Goal: Find specific fact: Find specific fact

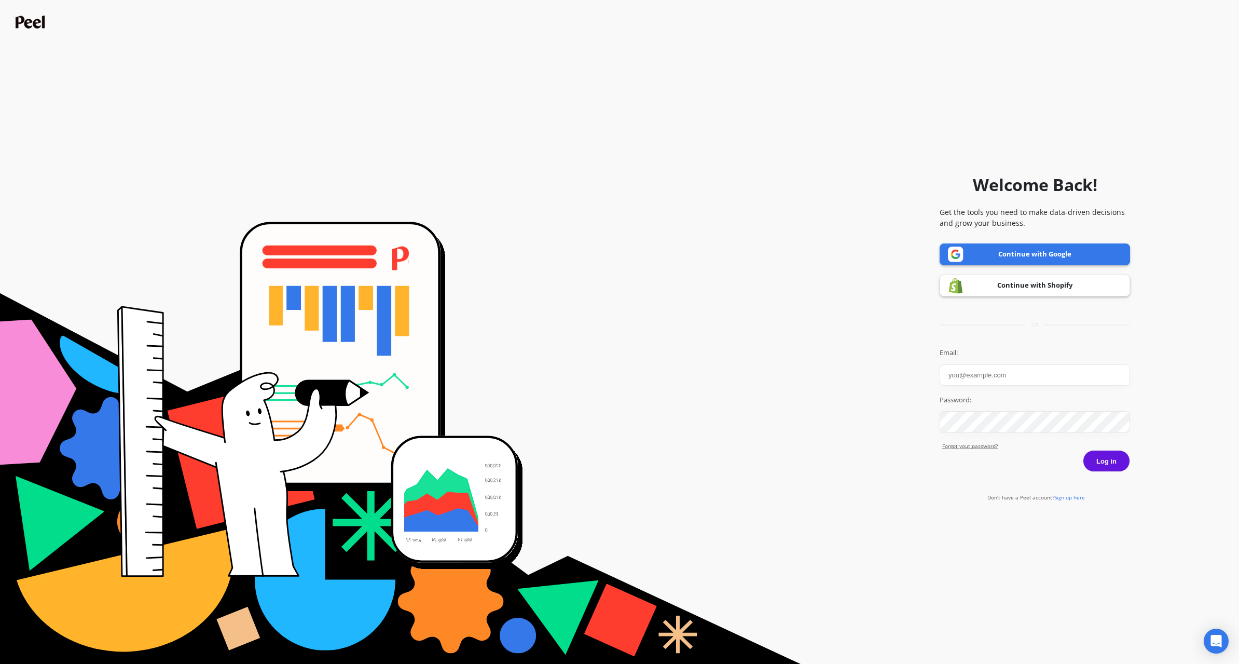
type input "[PERSON_NAME][EMAIL_ADDRESS][DOMAIN_NAME]"
click at [1107, 461] on button "Log in" at bounding box center [1106, 461] width 47 height 22
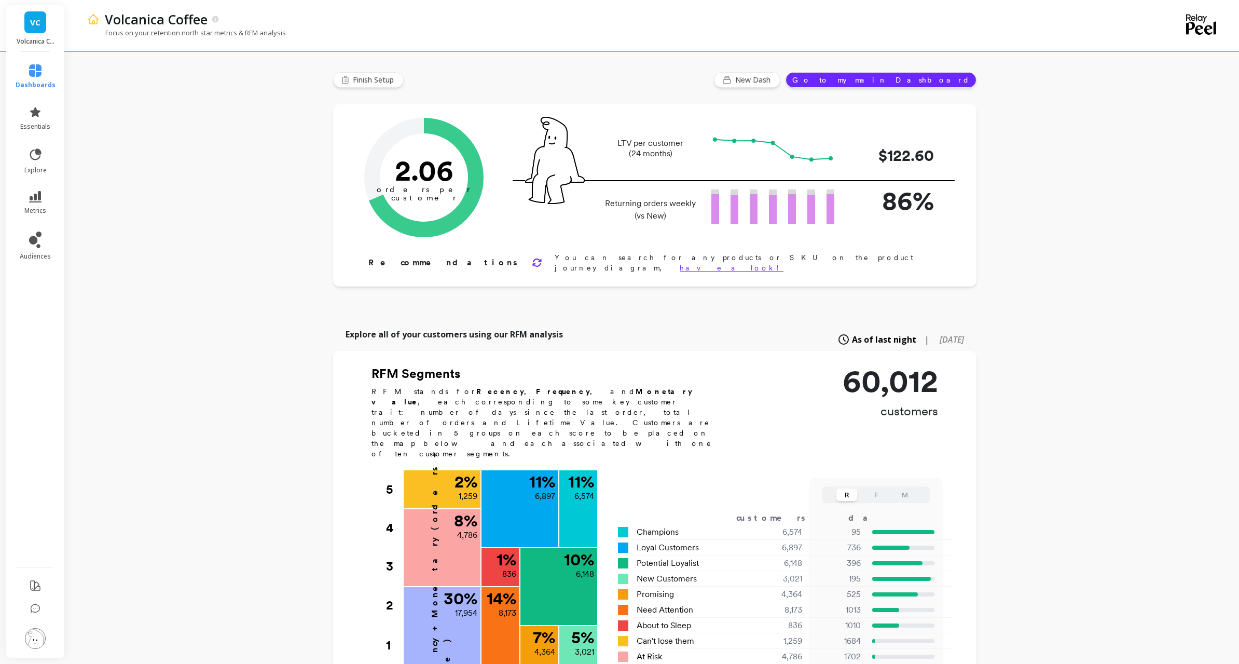
click at [35, 189] on li "metrics" at bounding box center [35, 203] width 52 height 36
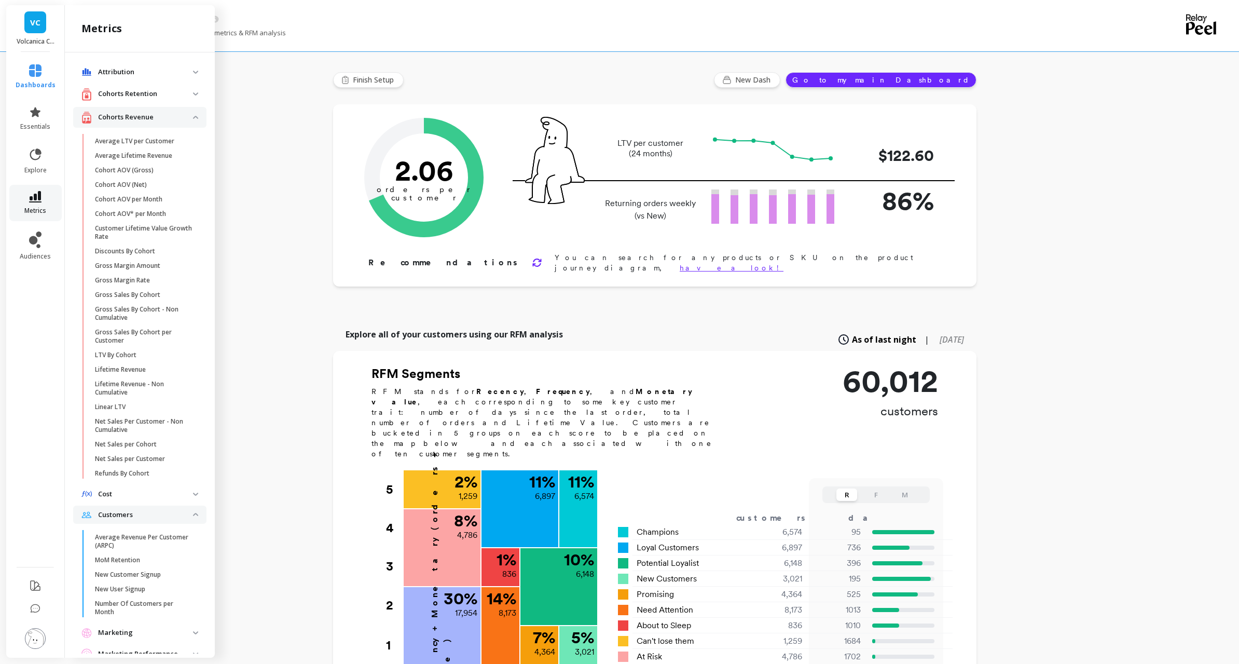
scroll to position [143, 0]
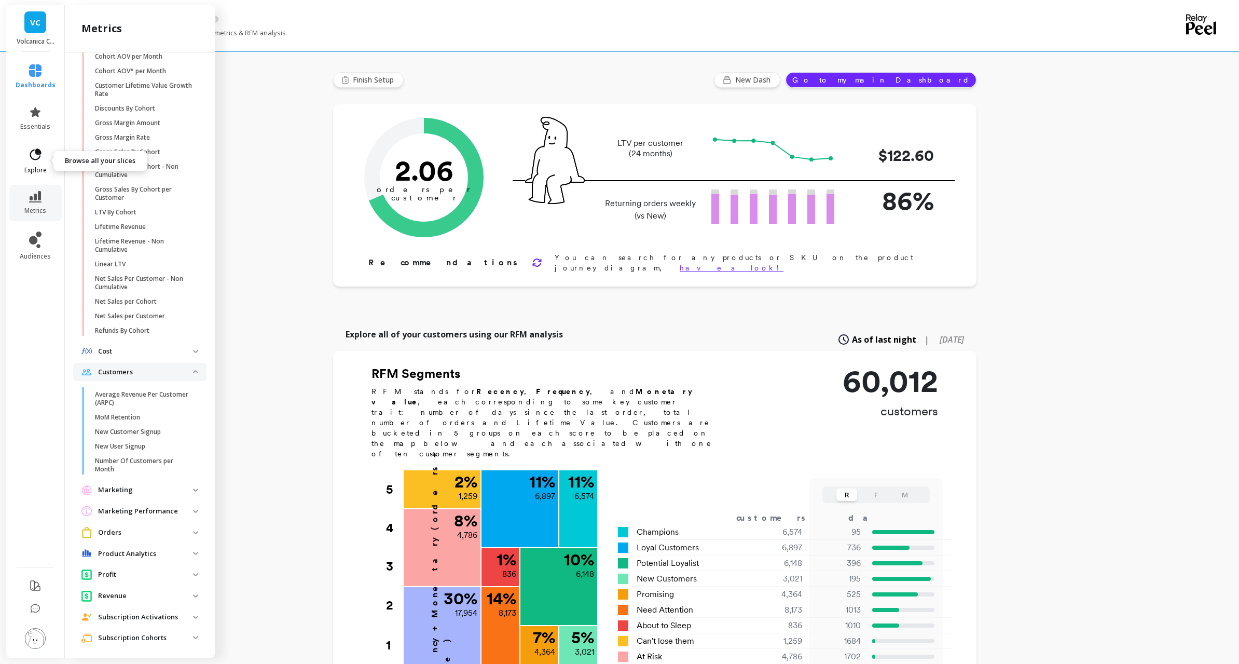
click at [37, 156] on icon at bounding box center [35, 154] width 15 height 15
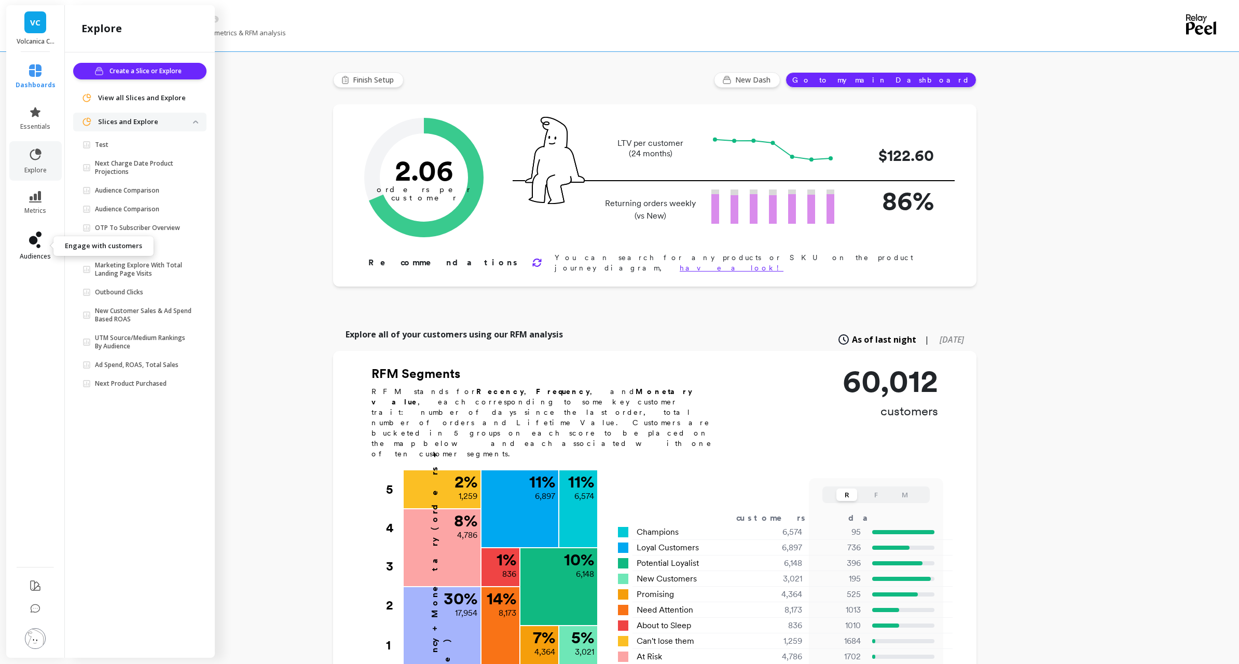
click at [27, 236] on link "audiences" at bounding box center [36, 245] width 40 height 29
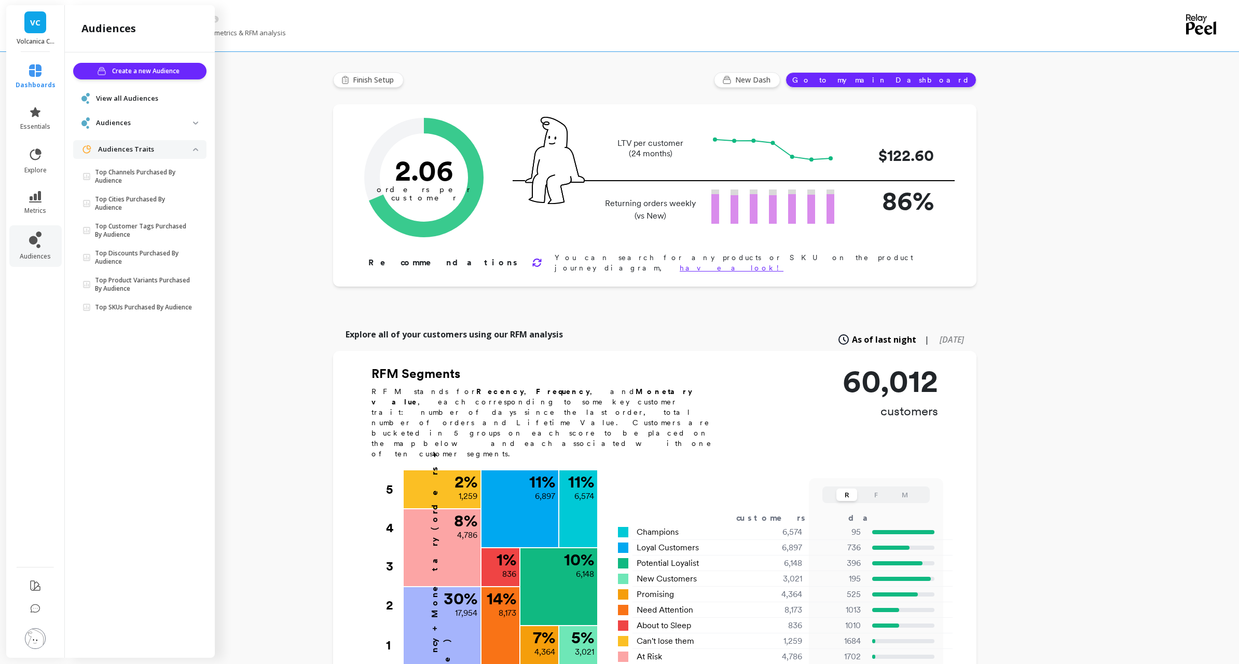
click at [120, 101] on span "View all Audiences" at bounding box center [127, 98] width 62 height 10
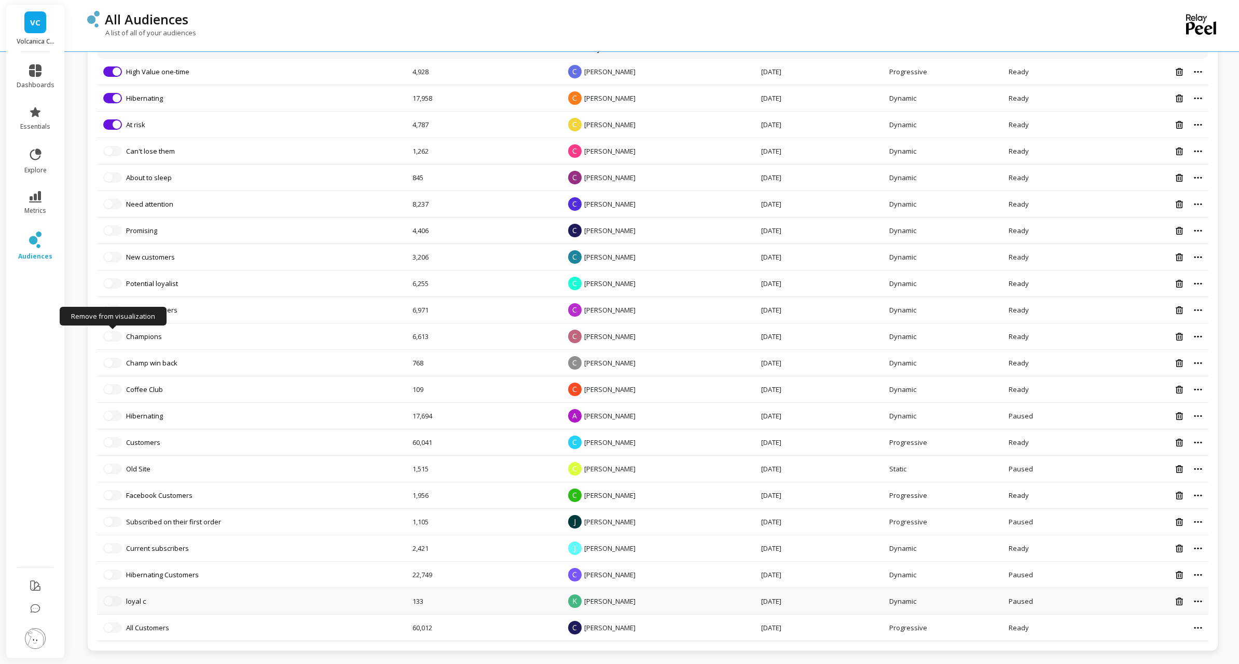
scroll to position [207, 0]
click at [157, 626] on link "All Customers" at bounding box center [147, 627] width 43 height 9
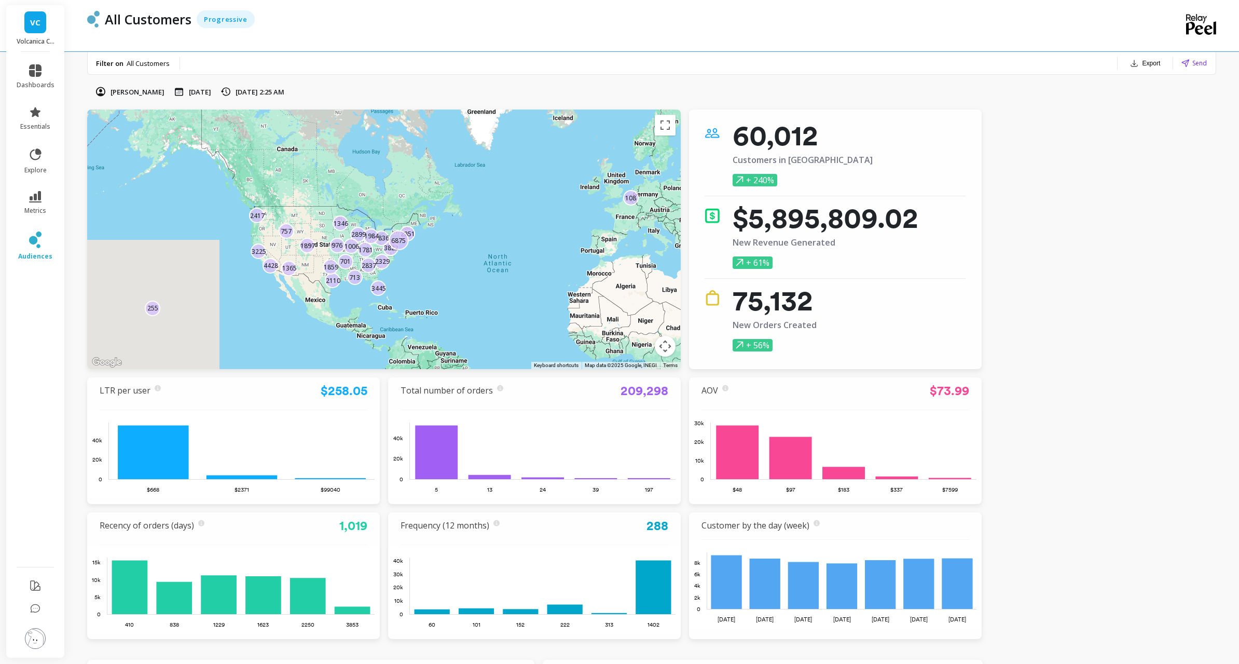
drag, startPoint x: 403, startPoint y: 206, endPoint x: 402, endPoint y: 242, distance: 36.3
click at [665, 130] on button "Toggle fullscreen view" at bounding box center [665, 125] width 21 height 21
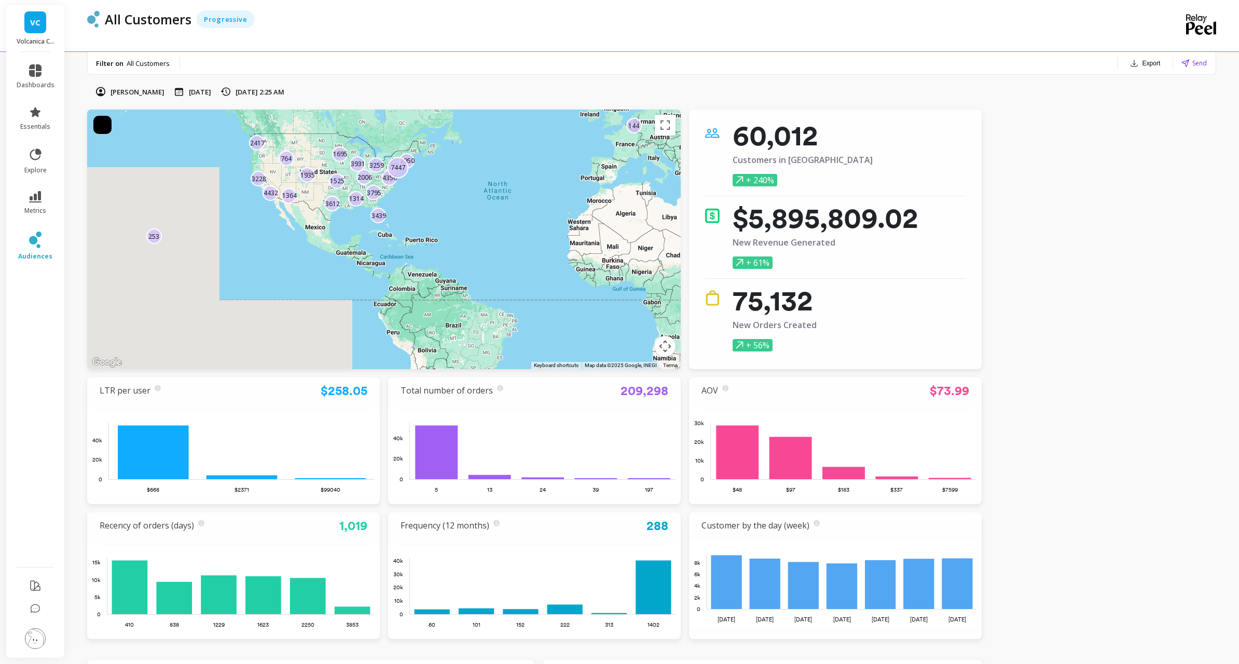
click at [664, 351] on button "Map camera controls" at bounding box center [665, 346] width 21 height 21
click at [639, 289] on button "Zoom in" at bounding box center [639, 294] width 21 height 21
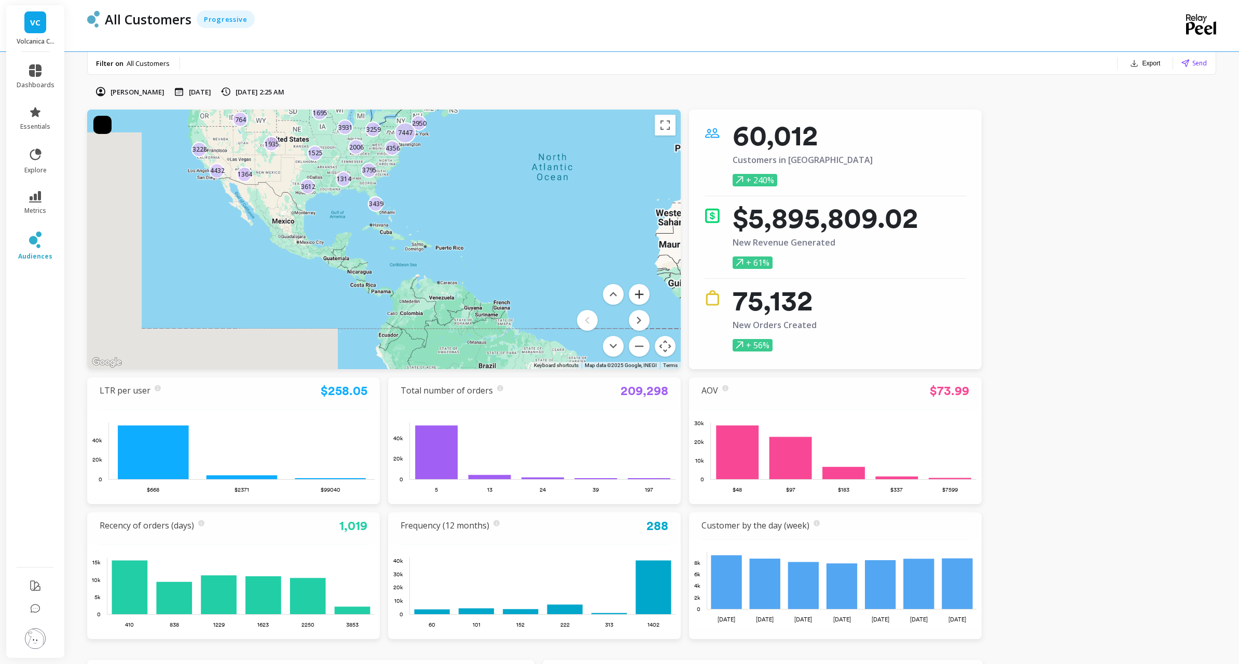
click at [639, 289] on button "Zoom in" at bounding box center [639, 294] width 21 height 21
drag, startPoint x: 639, startPoint y: 290, endPoint x: 607, endPoint y: 264, distance: 40.6
click at [638, 290] on button "Zoom in" at bounding box center [639, 294] width 21 height 21
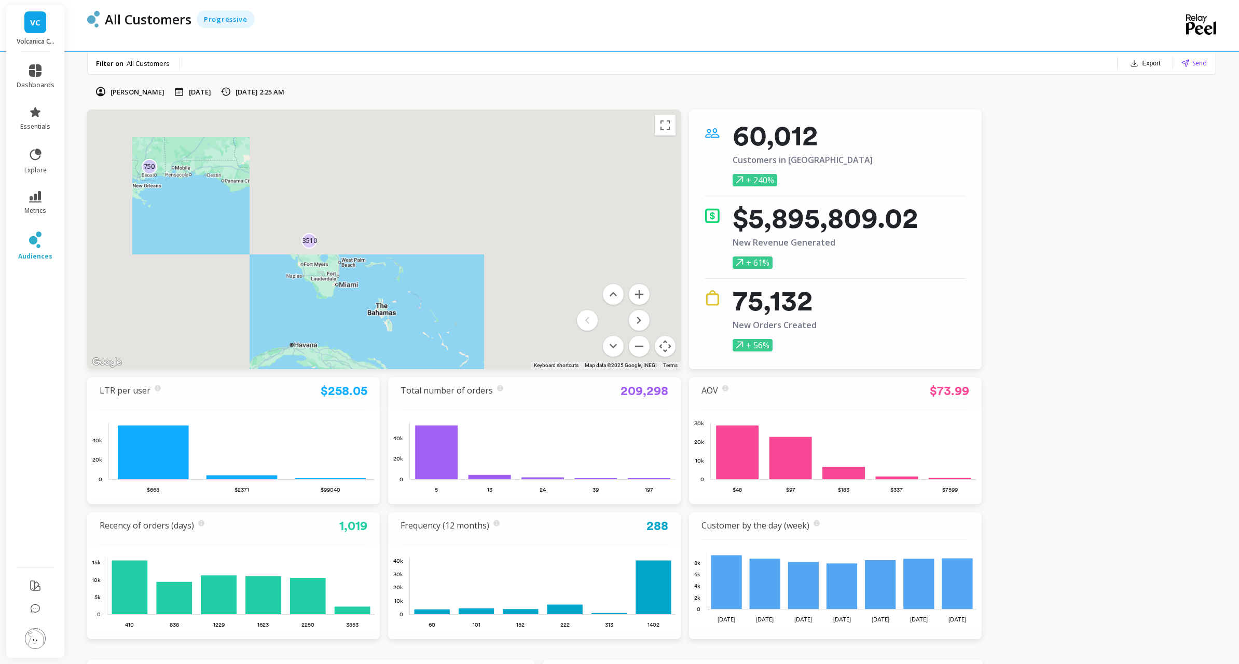
drag, startPoint x: 502, startPoint y: 220, endPoint x: 482, endPoint y: 364, distance: 145.2
click at [480, 385] on div "← Move left → Move right ↑ Move up ↓ Move down + Zoom in - Zoom out Home Jump l…" at bounding box center [534, 374] width 895 height 529
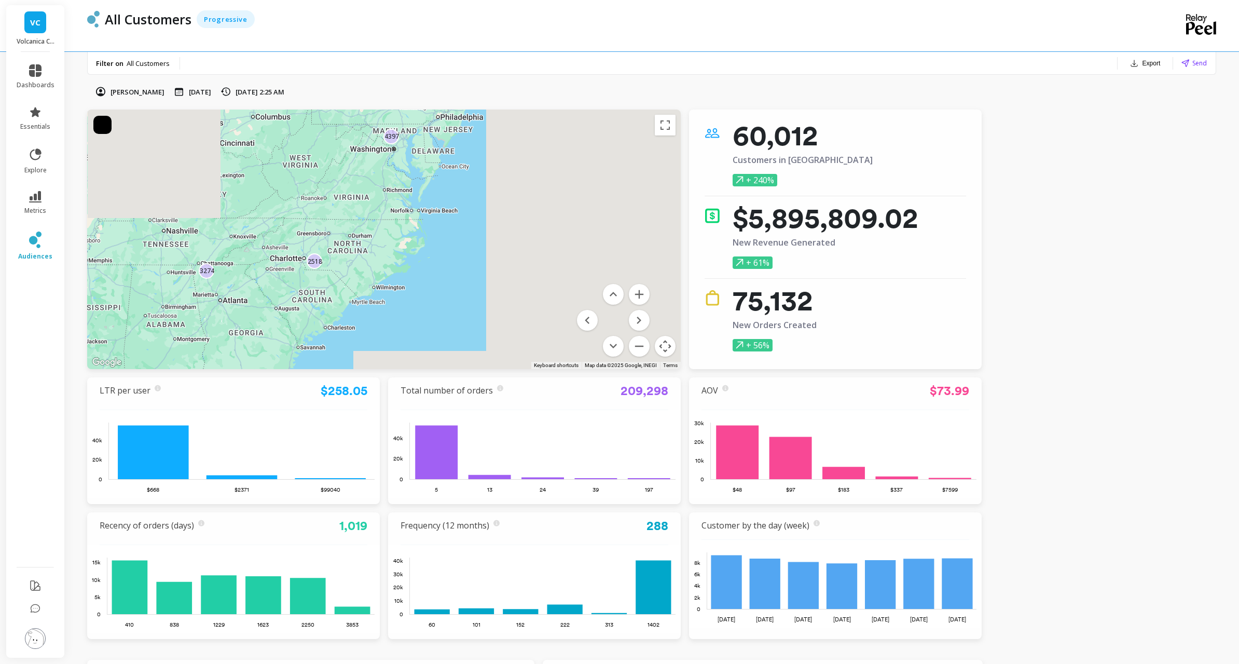
drag, startPoint x: 429, startPoint y: 128, endPoint x: 423, endPoint y: 310, distance: 182.3
click at [423, 309] on div "2242 3494 3218 1627 1153 4397 108 750 3274 3510 255 2850 2518 6865 1074 4406 14…" at bounding box center [384, 240] width 594 height 260
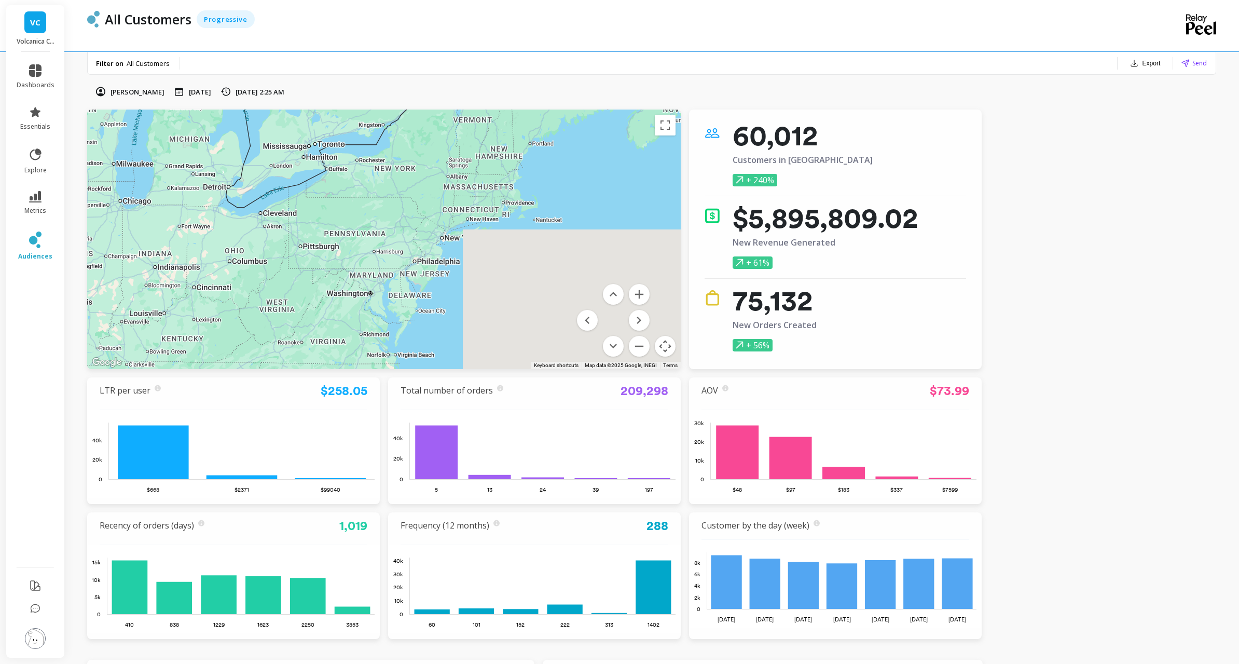
drag, startPoint x: 435, startPoint y: 263, endPoint x: 422, endPoint y: 331, distance: 69.2
click at [422, 331] on div "158 166 65 90 931 87 116 150 170 349 635 178 441 261 40 335 168 87 155 69 108 2…" at bounding box center [384, 240] width 594 height 260
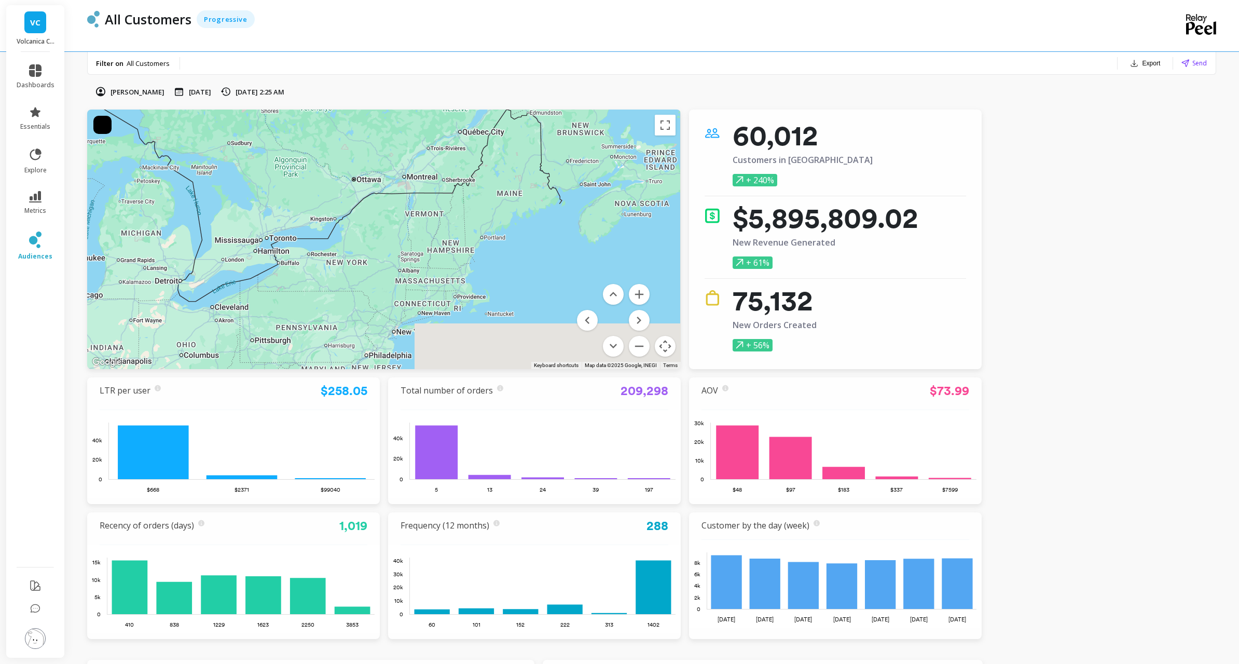
drag, startPoint x: 469, startPoint y: 197, endPoint x: 427, endPoint y: 281, distance: 94.7
click at [426, 281] on div "158 166 65 90 931 87 116 150 170 349 635 178 441 261 40 335 168 87 155 69 108 2…" at bounding box center [384, 240] width 594 height 260
click at [643, 295] on button "Zoom in" at bounding box center [639, 294] width 21 height 21
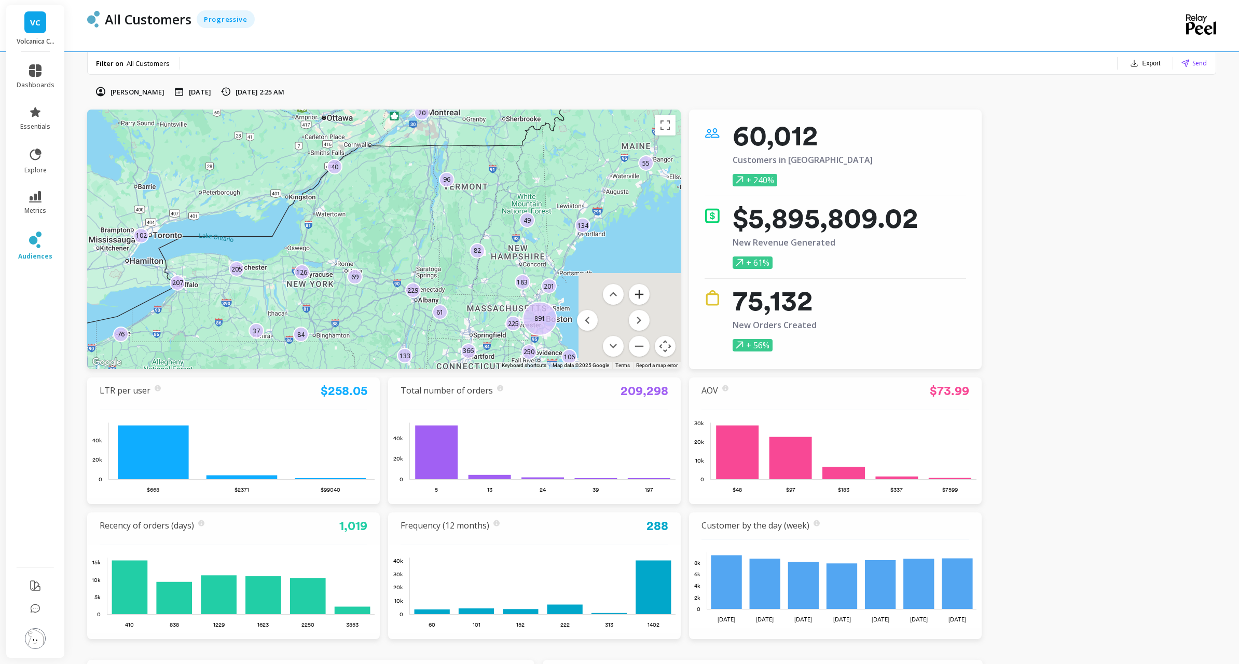
click at [643, 295] on button "Zoom in" at bounding box center [639, 294] width 21 height 21
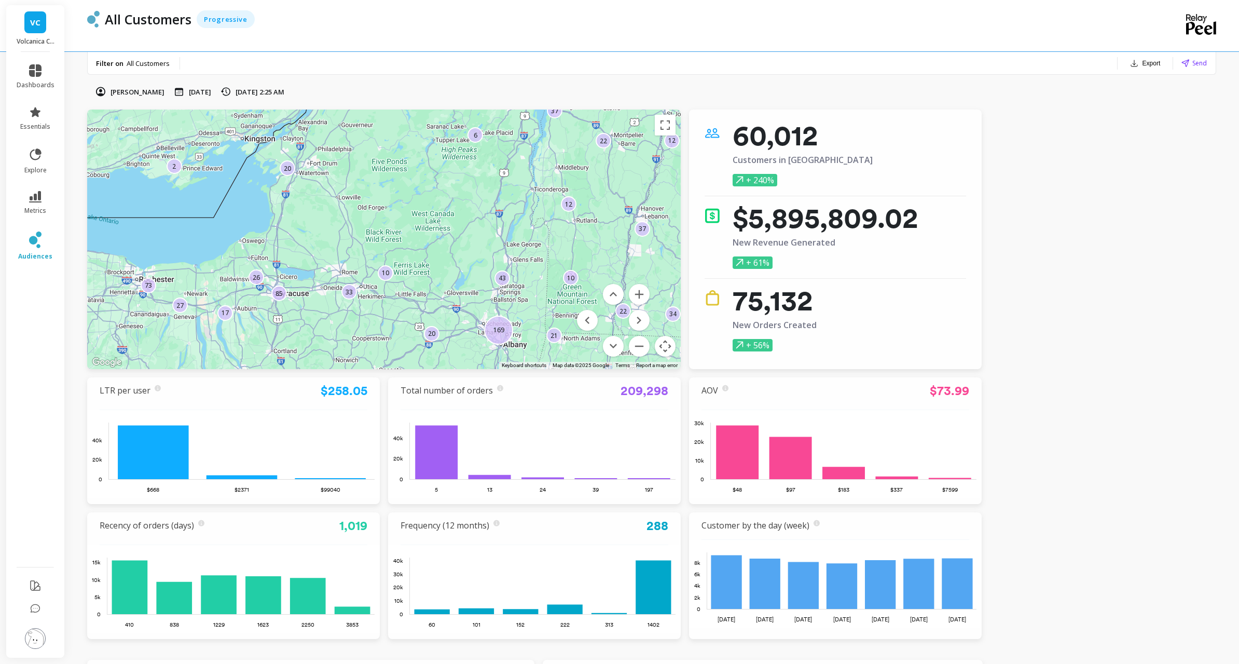
drag, startPoint x: 397, startPoint y: 291, endPoint x: 455, endPoint y: 273, distance: 60.4
click at [454, 273] on div "20 64 2 86 27 33 20 10 12 10 169 20 6 37 22 26 43 21 12 22 34 17 85 73 37" at bounding box center [1101, 596] width 1329 height 747
click at [640, 294] on button "Zoom in" at bounding box center [639, 294] width 21 height 21
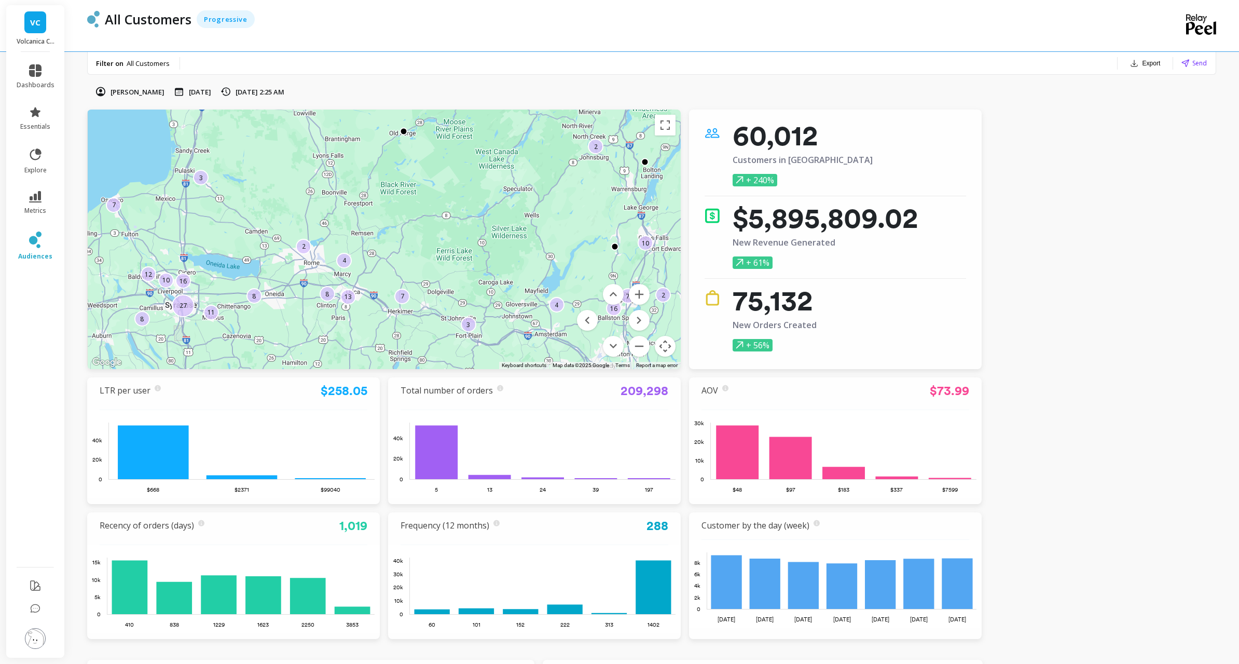
drag, startPoint x: 473, startPoint y: 317, endPoint x: 487, endPoint y: 274, distance: 45.5
click at [487, 274] on div "10 12 8 10 16 8 4 4 7 2 3 11 2 8 3 16 13 7 7 2 27" at bounding box center [1062, 570] width 1329 height 747
click at [641, 295] on button "Zoom in" at bounding box center [639, 294] width 21 height 21
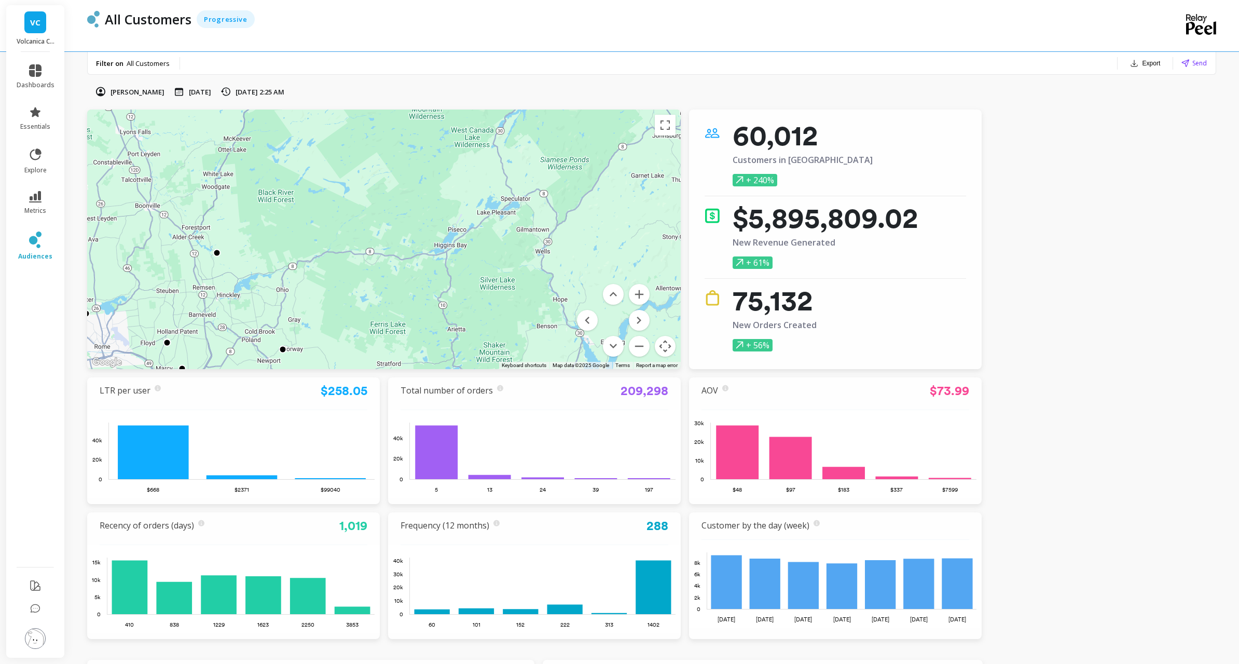
drag, startPoint x: 619, startPoint y: 241, endPoint x: 499, endPoint y: 304, distance: 135.1
click at [479, 304] on div at bounding box center [912, 673] width 1329 height 747
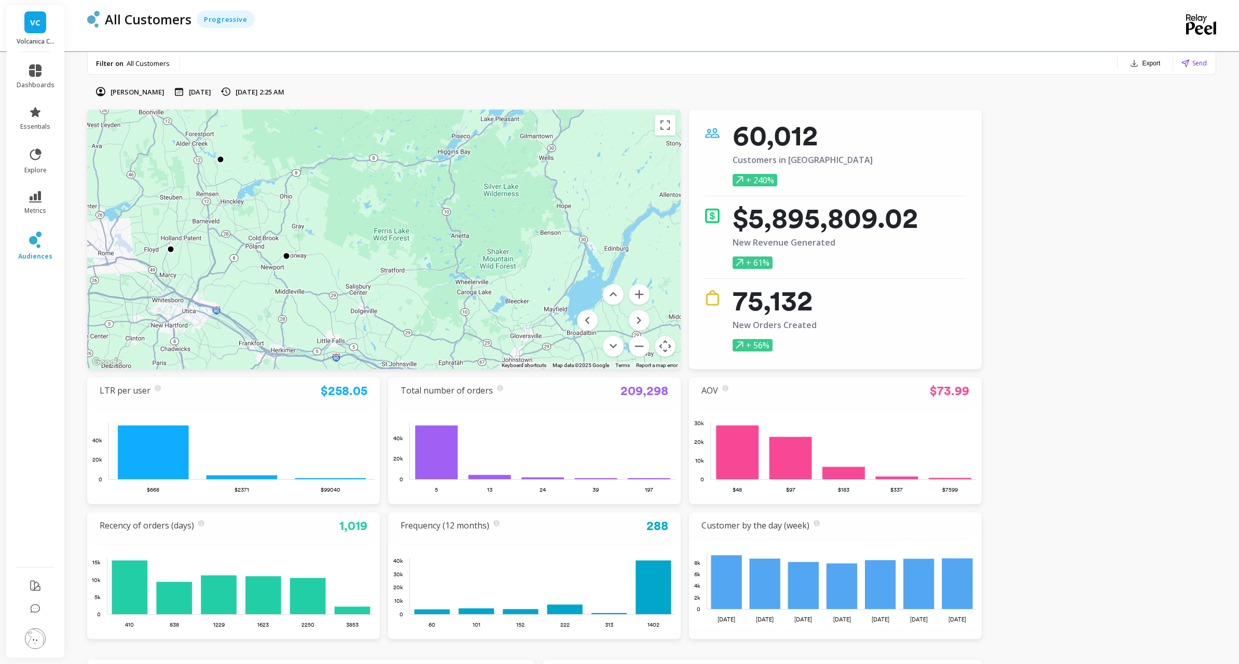
drag, startPoint x: 535, startPoint y: 304, endPoint x: 550, endPoint y: 205, distance: 100.2
click at [550, 205] on div at bounding box center [1063, 514] width 1329 height 747
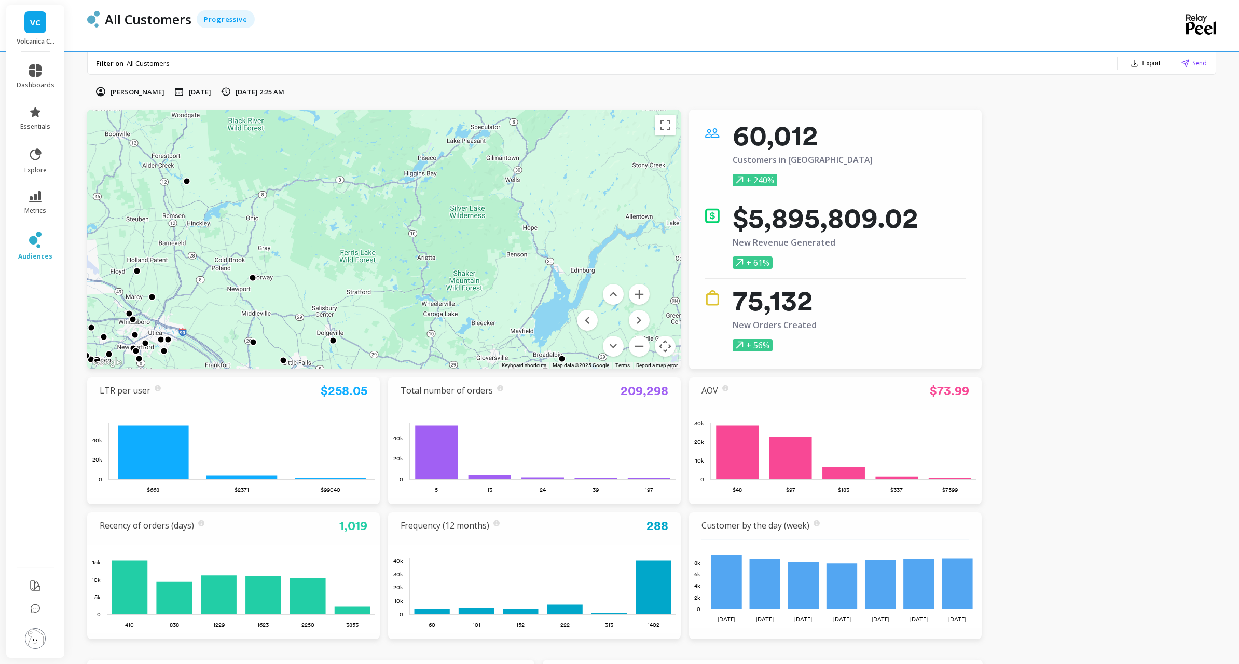
drag, startPoint x: 272, startPoint y: 246, endPoint x: 234, endPoint y: 285, distance: 55.4
click at [225, 285] on div at bounding box center [384, 240] width 594 height 260
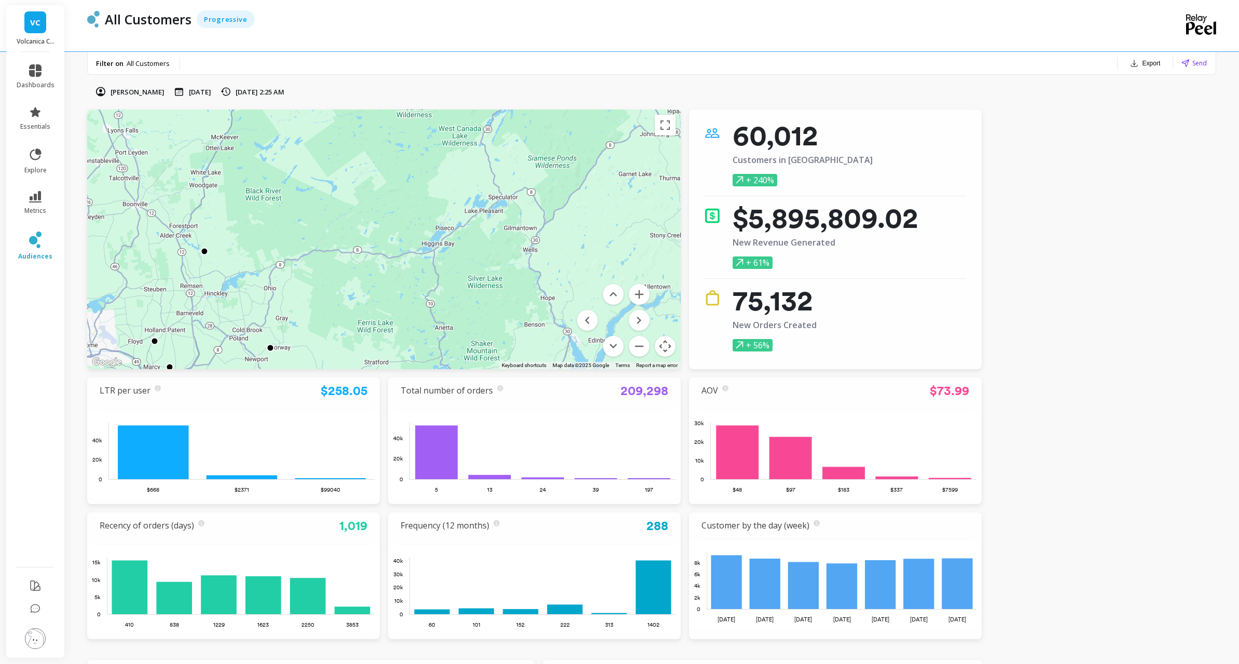
drag, startPoint x: 506, startPoint y: 246, endPoint x: 526, endPoint y: 277, distance: 37.0
click at [526, 276] on div at bounding box center [384, 240] width 594 height 260
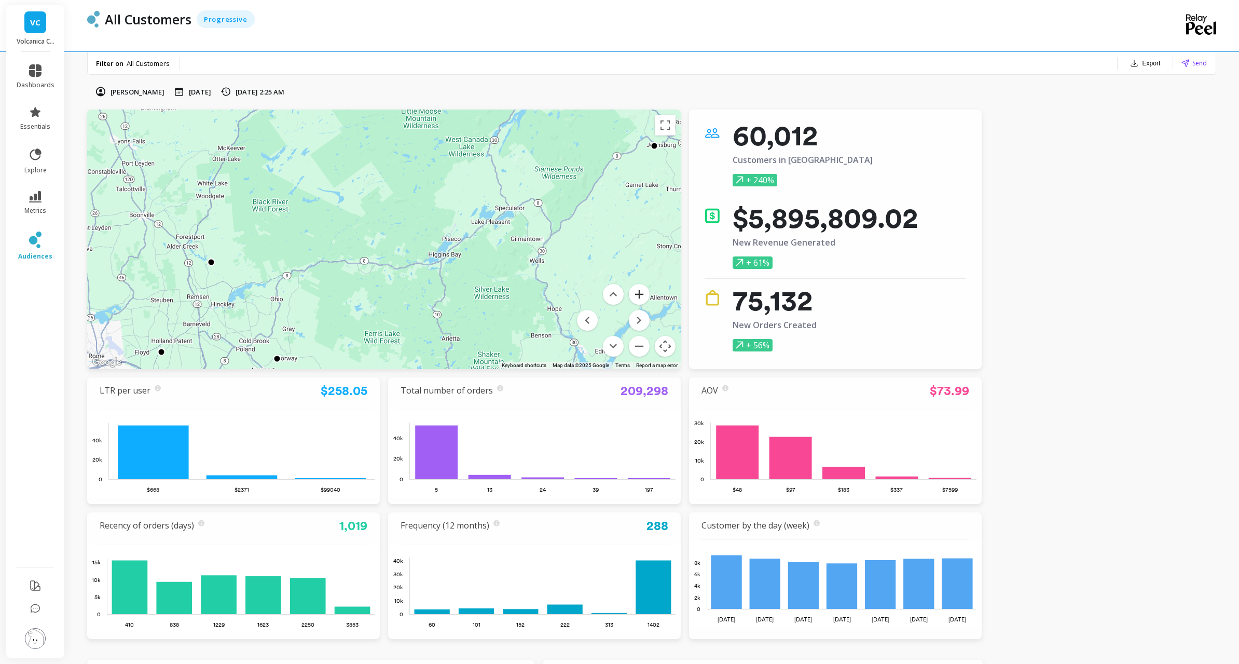
click at [640, 292] on button "Zoom in" at bounding box center [639, 294] width 21 height 21
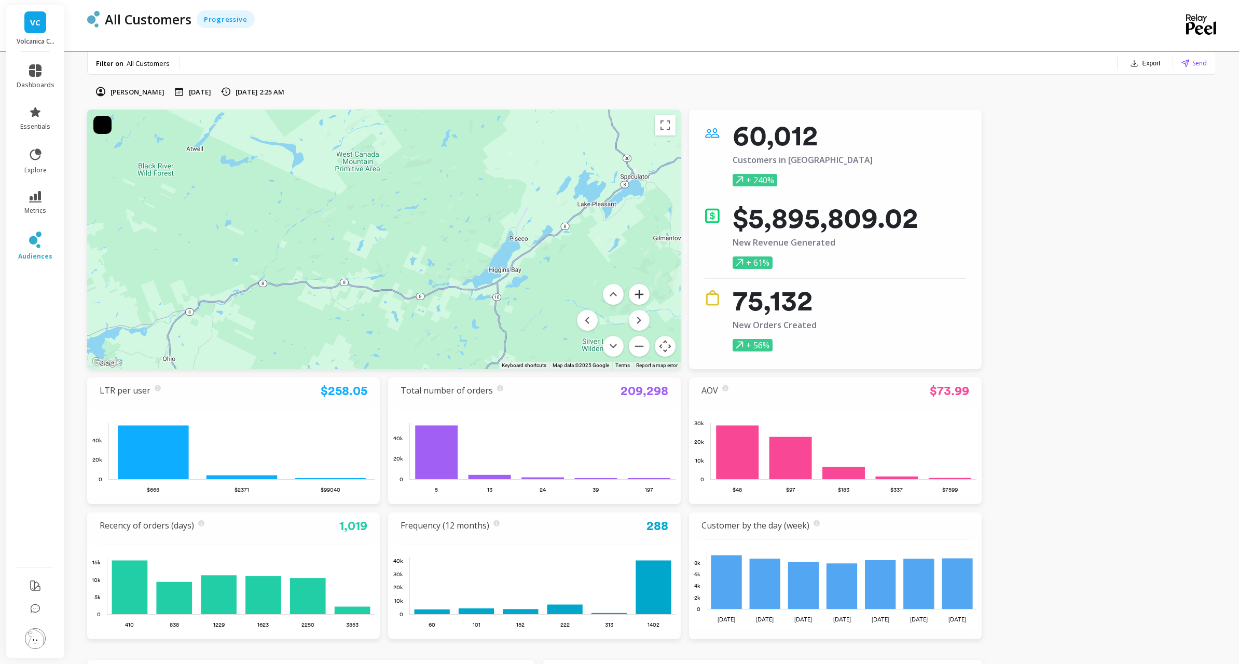
click at [640, 292] on button "Zoom in" at bounding box center [639, 294] width 21 height 21
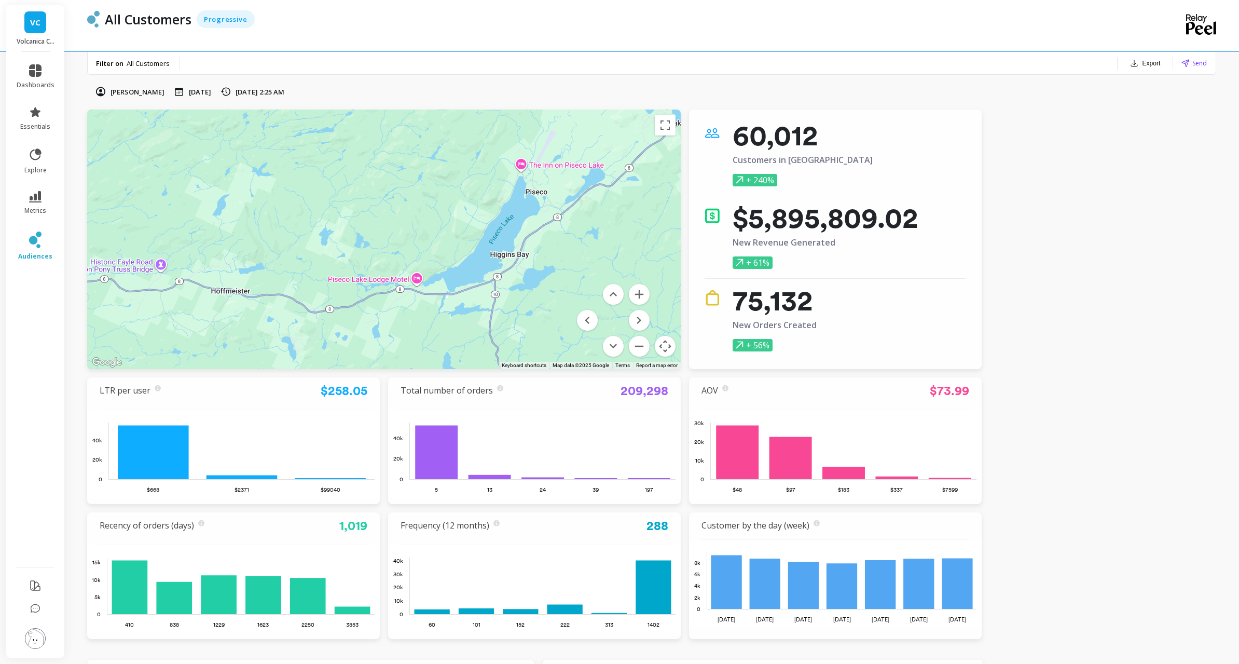
drag, startPoint x: 553, startPoint y: 272, endPoint x: 439, endPoint y: 229, distance: 121.7
click at [439, 229] on div at bounding box center [931, 567] width 1329 height 747
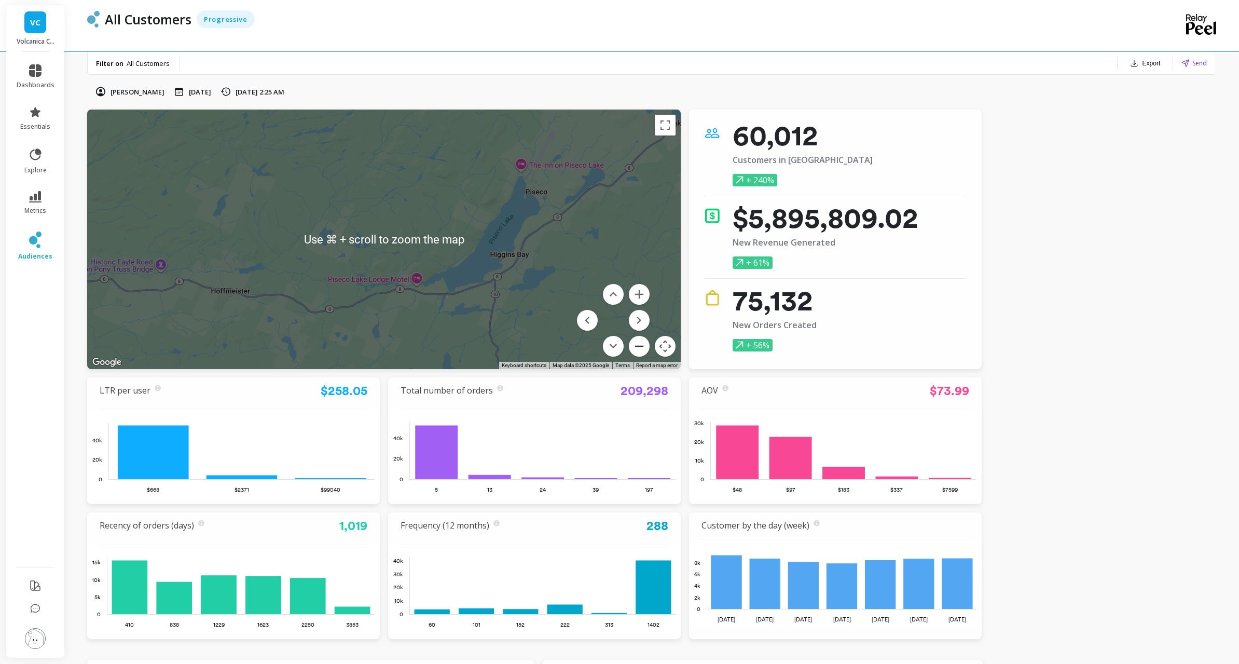
click at [638, 346] on button "Zoom out" at bounding box center [639, 346] width 21 height 21
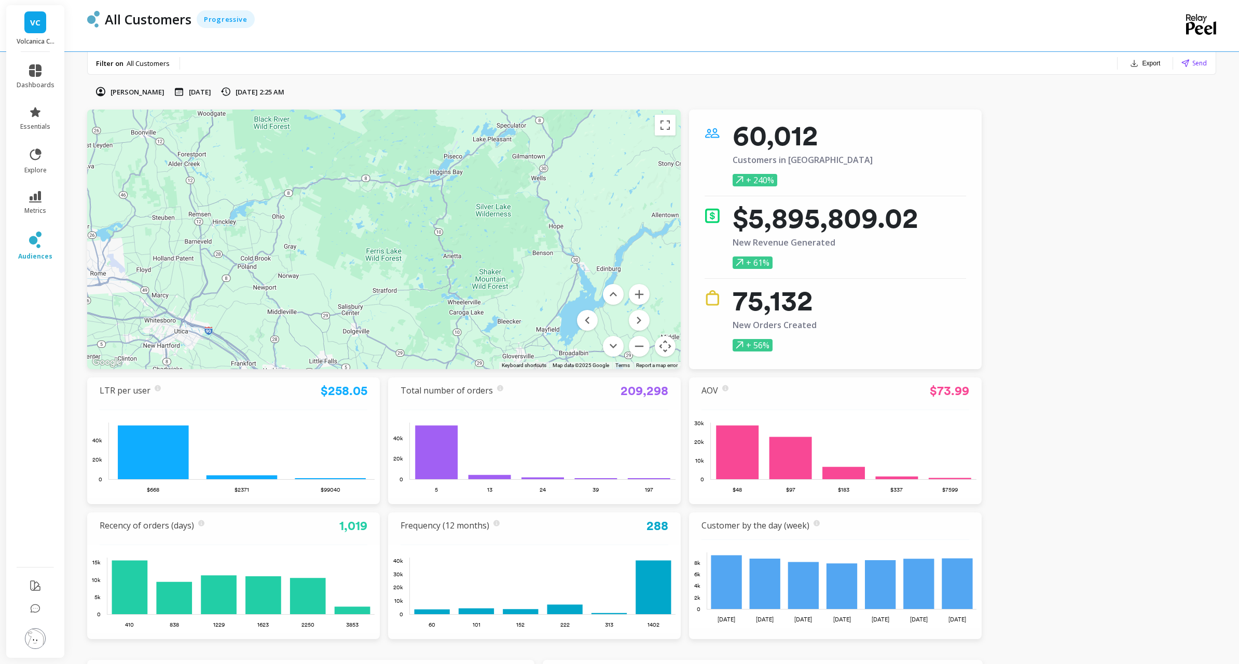
drag, startPoint x: 430, startPoint y: 285, endPoint x: 456, endPoint y: 233, distance: 58.5
click at [456, 233] on div at bounding box center [1079, 541] width 1329 height 747
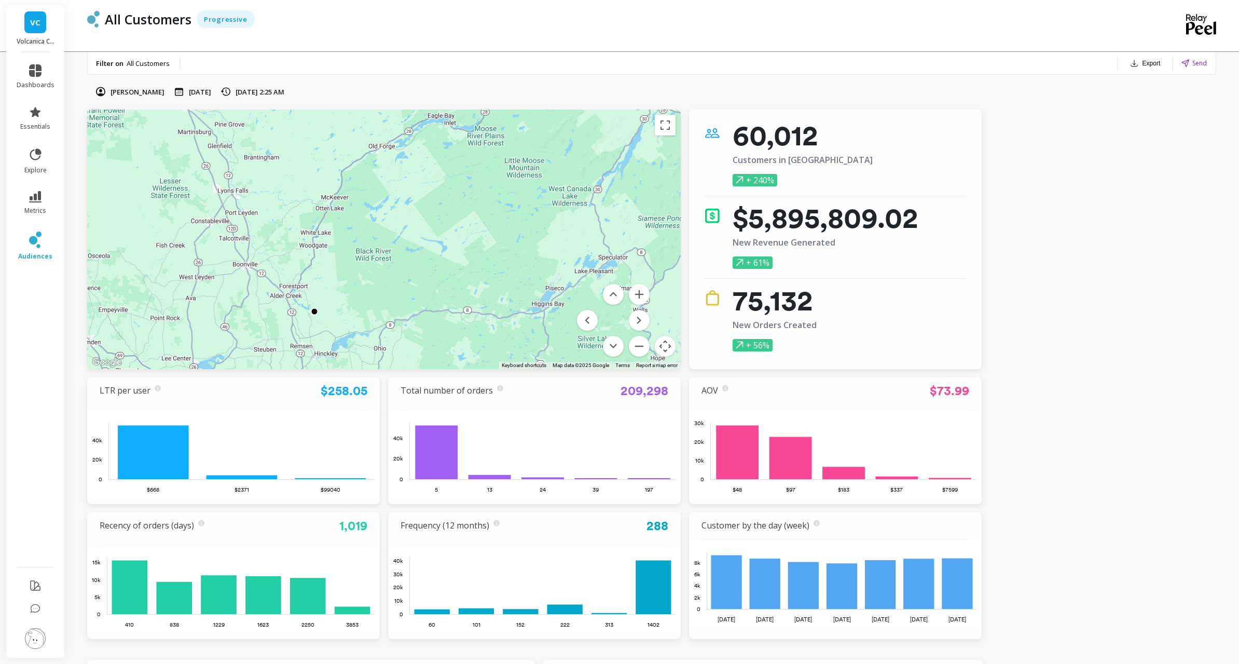
drag, startPoint x: 369, startPoint y: 231, endPoint x: 469, endPoint y: 357, distance: 159.9
click at [469, 358] on div at bounding box center [384, 240] width 594 height 260
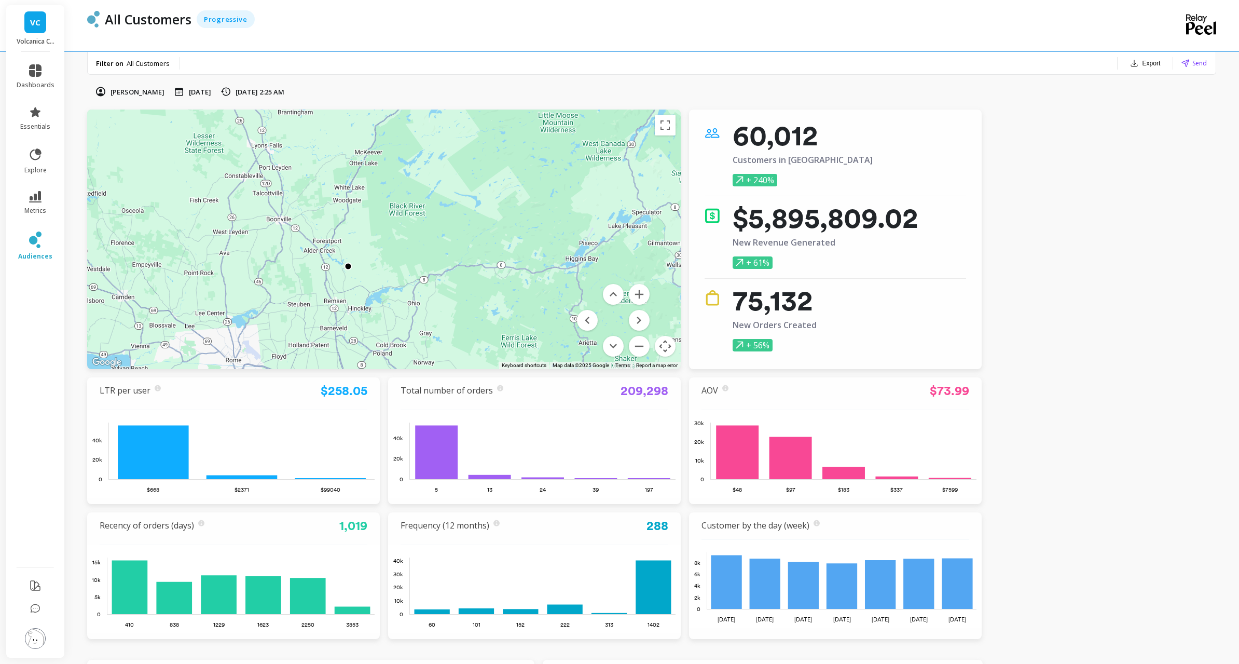
drag, startPoint x: 468, startPoint y: 355, endPoint x: 508, endPoint y: 303, distance: 65.6
click at [508, 303] on div at bounding box center [1081, 569] width 1329 height 747
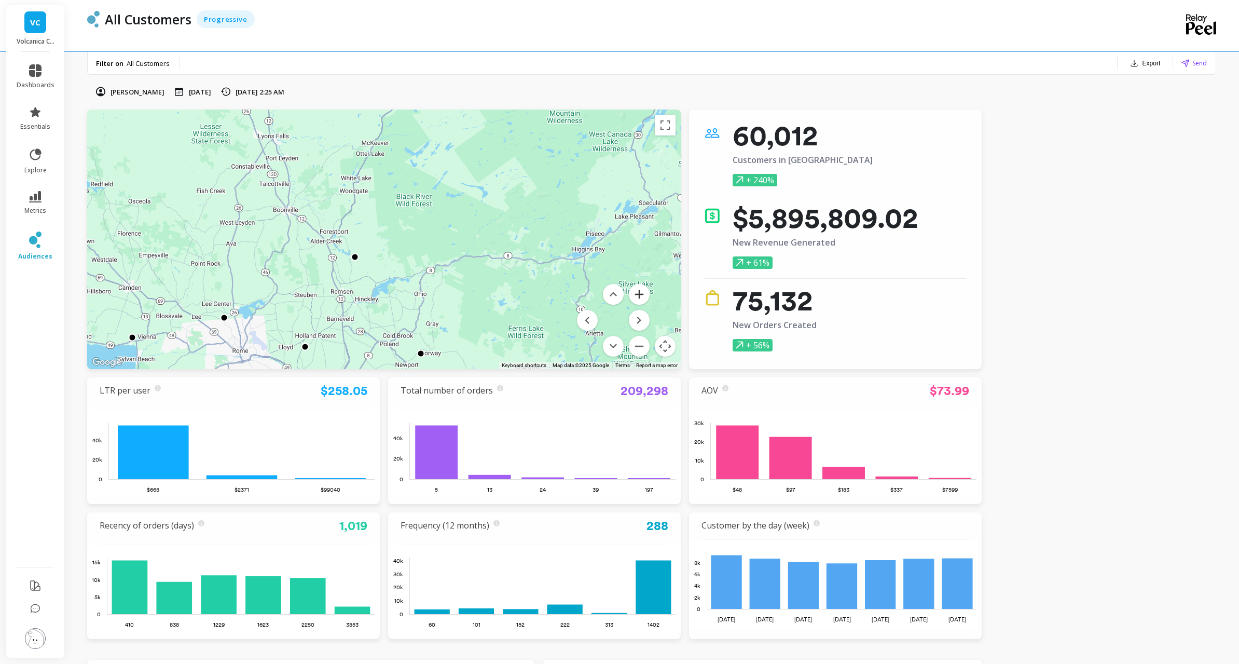
click at [643, 301] on button "Zoom in" at bounding box center [639, 294] width 21 height 21
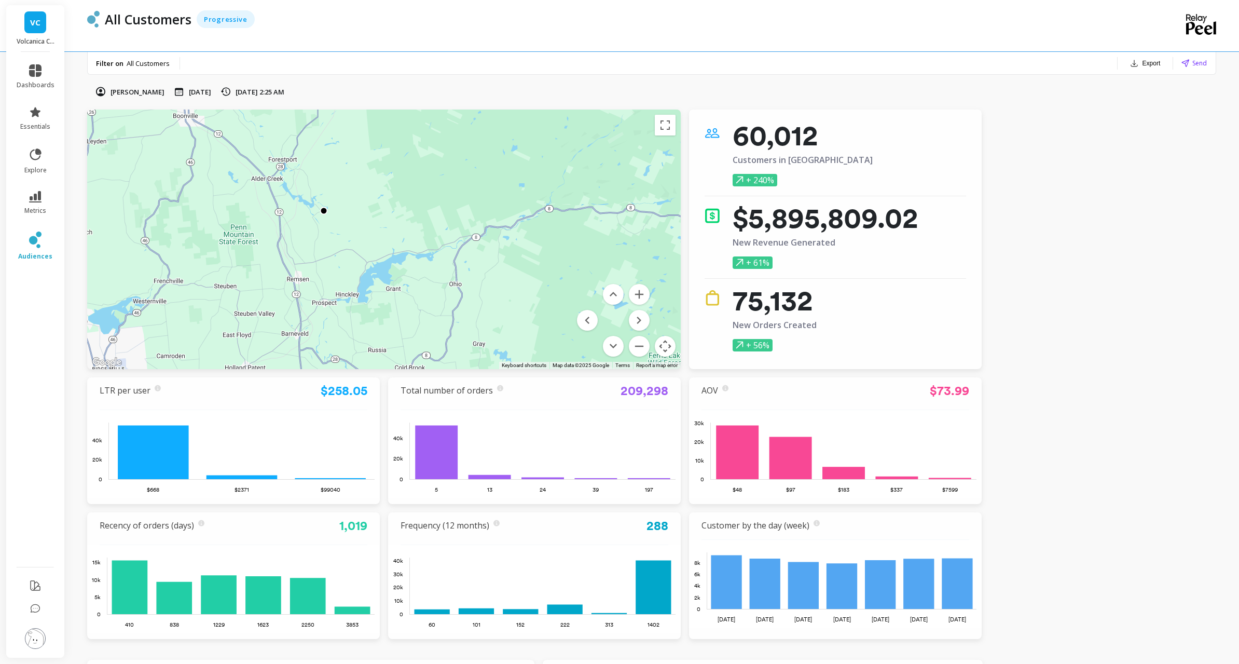
drag, startPoint x: 462, startPoint y: 308, endPoint x: 464, endPoint y: 258, distance: 49.9
click at [464, 258] on div at bounding box center [1047, 548] width 1329 height 747
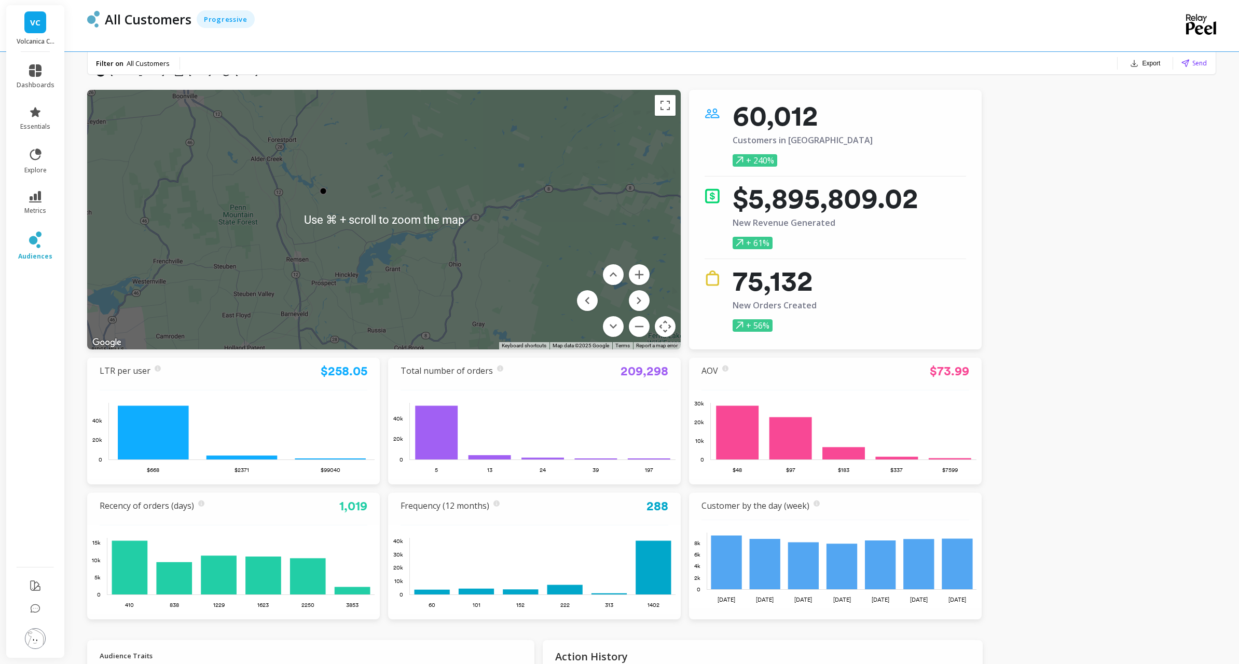
scroll to position [1, 0]
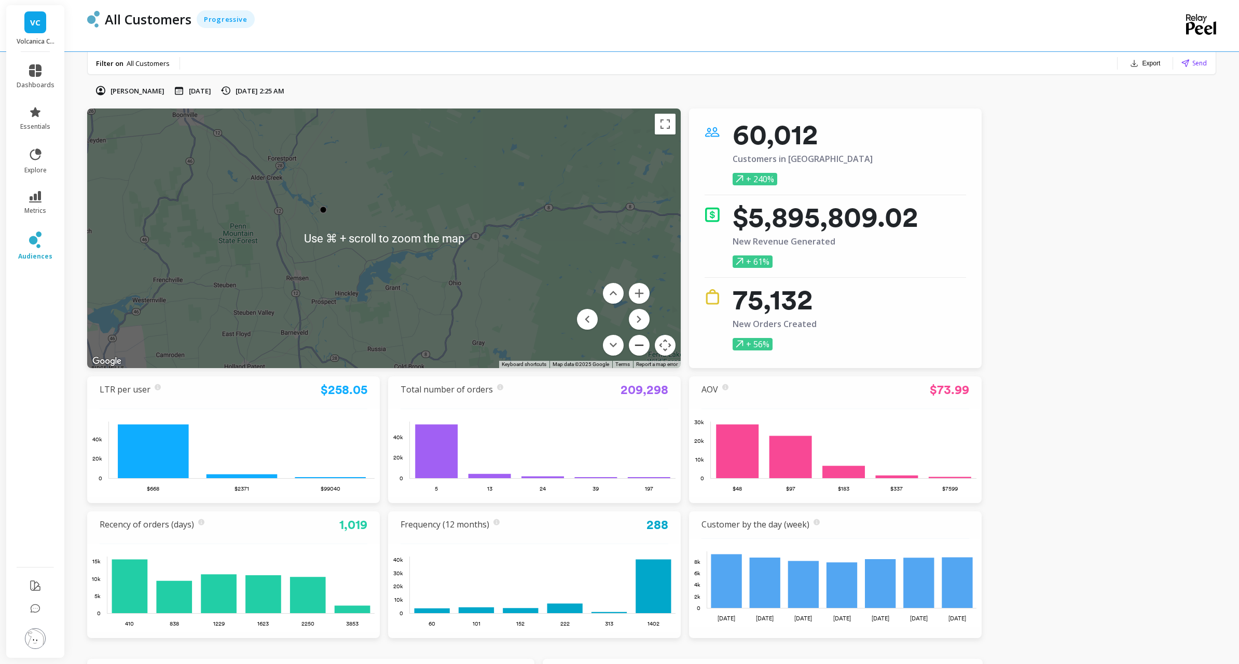
click at [639, 348] on button "Zoom out" at bounding box center [639, 345] width 21 height 21
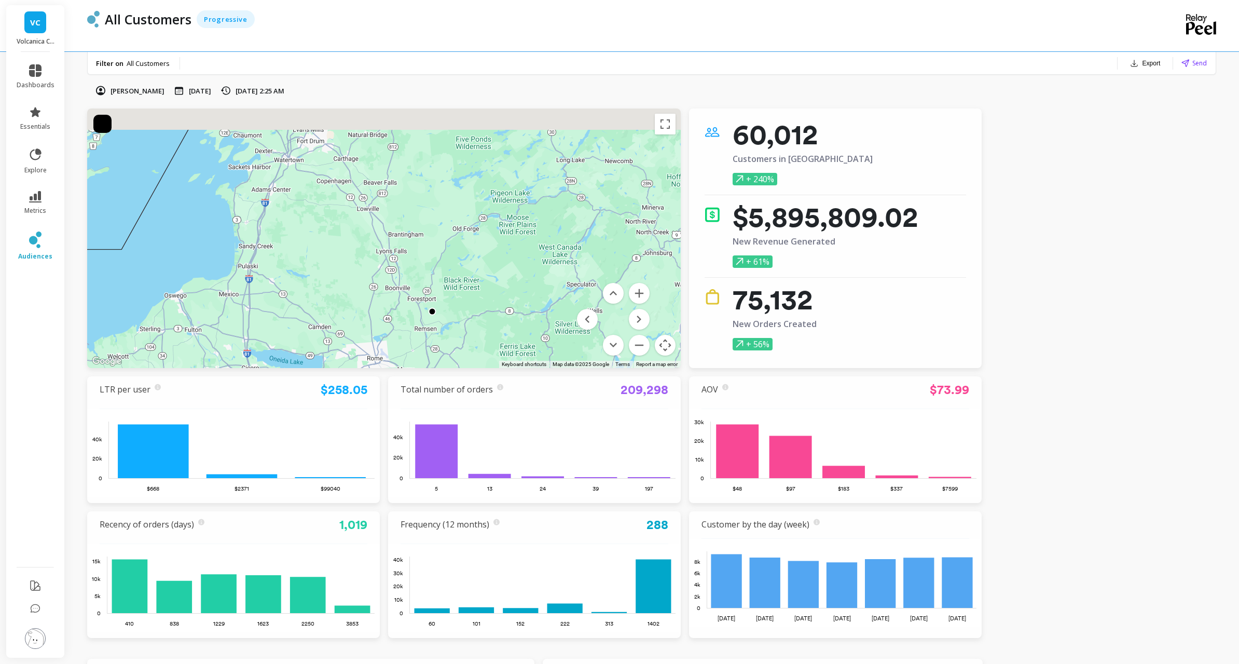
drag, startPoint x: 416, startPoint y: 207, endPoint x: 487, endPoint y: 296, distance: 113.4
click at [487, 296] on div at bounding box center [384, 238] width 594 height 260
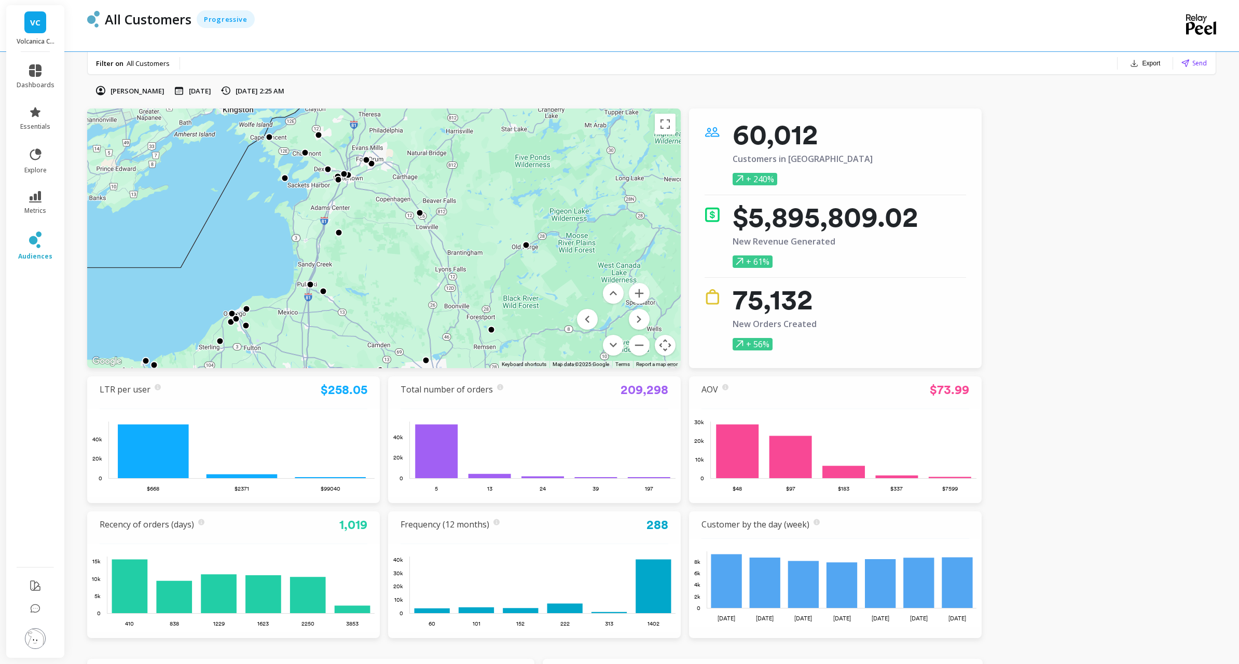
drag, startPoint x: 434, startPoint y: 257, endPoint x: 449, endPoint y: 236, distance: 26.1
click at [484, 266] on div at bounding box center [1100, 621] width 1329 height 747
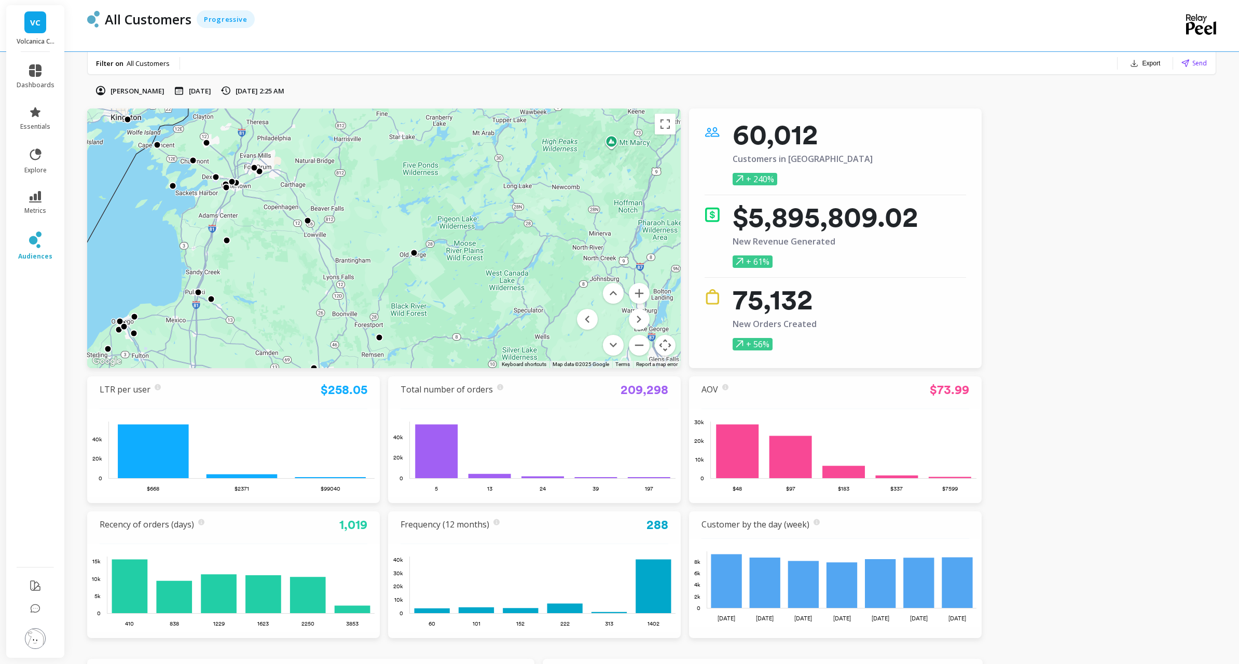
drag, startPoint x: 538, startPoint y: 257, endPoint x: 432, endPoint y: 266, distance: 106.8
click at [432, 266] on div at bounding box center [938, 621] width 1329 height 747
click at [640, 292] on button "Zoom in" at bounding box center [639, 293] width 21 height 21
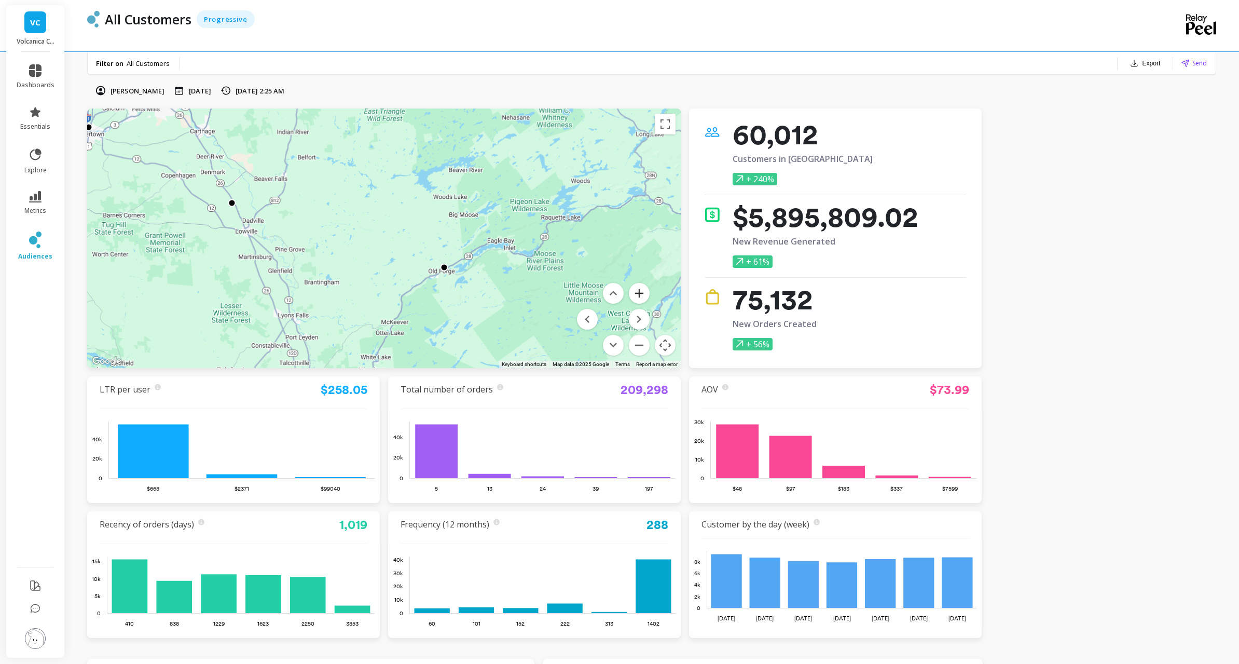
click at [640, 293] on button "Zoom in" at bounding box center [639, 293] width 21 height 21
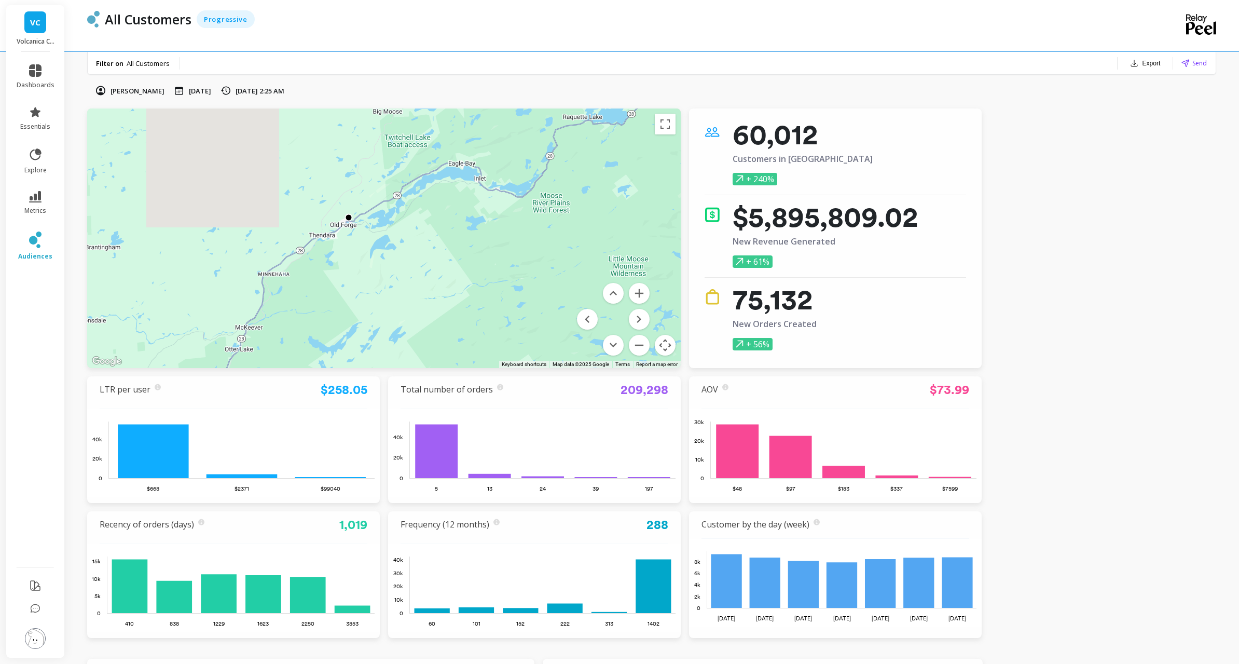
drag, startPoint x: 441, startPoint y: 259, endPoint x: 325, endPoint y: 203, distance: 128.4
click at [318, 202] on div at bounding box center [891, 532] width 1329 height 747
click at [636, 289] on button "Zoom in" at bounding box center [639, 293] width 21 height 21
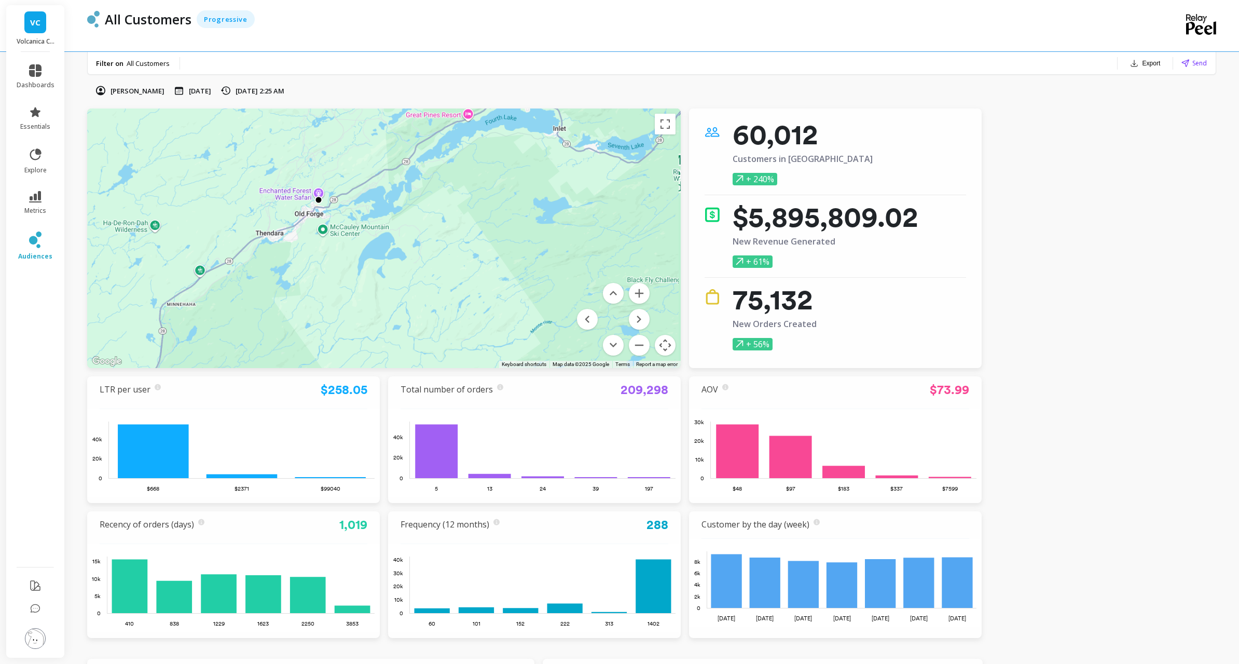
click at [637, 290] on button "Zoom in" at bounding box center [639, 293] width 21 height 21
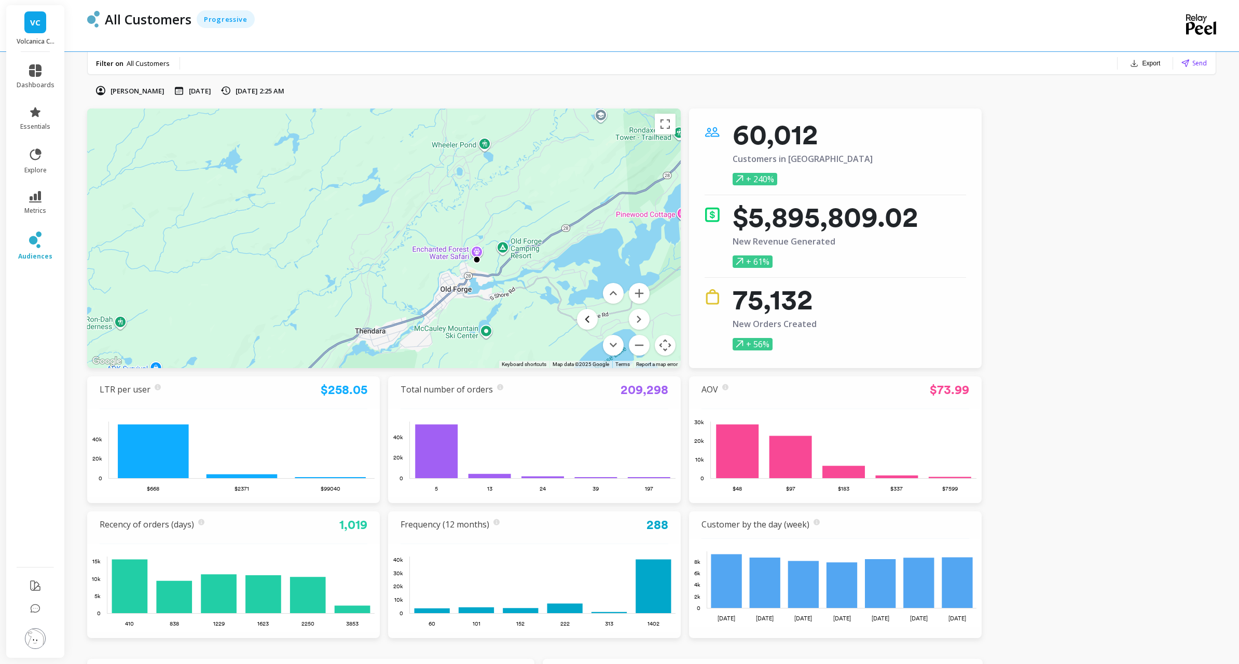
drag, startPoint x: 509, startPoint y: 301, endPoint x: 586, endPoint y: 315, distance: 78.1
click at [586, 315] on div "Use ⌘ + scroll to zoom the map Keyboard shortcuts Map Data Map data ©2025 Googl…" at bounding box center [384, 238] width 594 height 260
click at [636, 297] on button "Zoom in" at bounding box center [639, 293] width 21 height 21
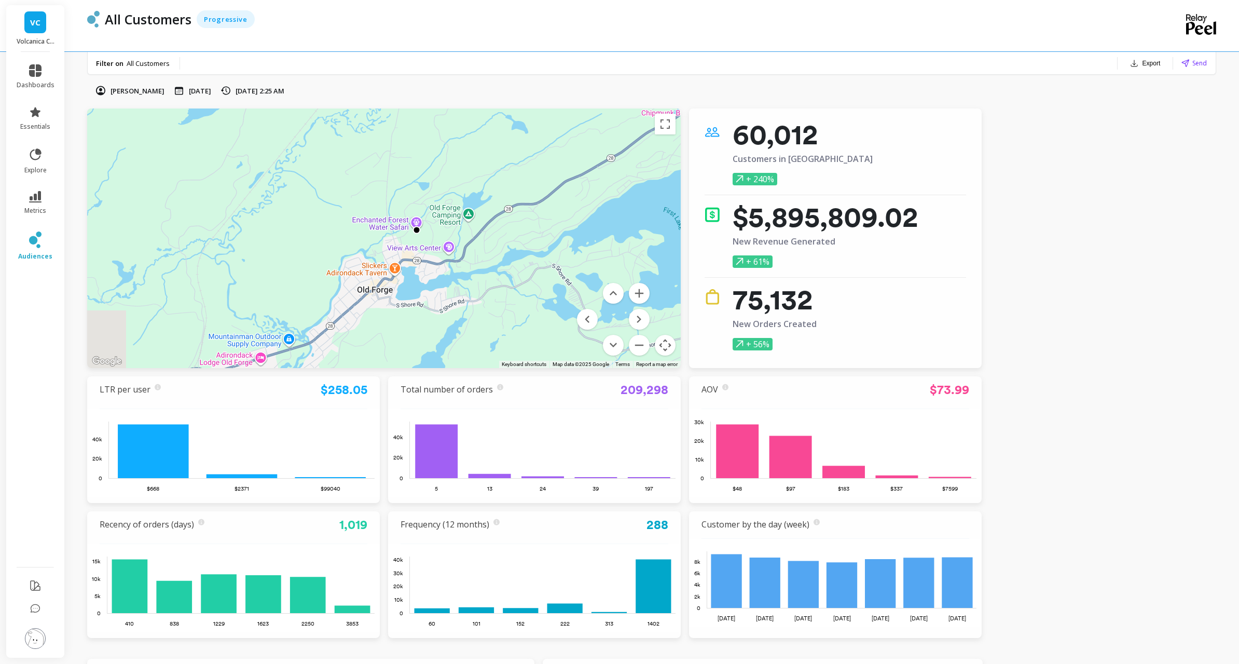
drag, startPoint x: 596, startPoint y: 267, endPoint x: 434, endPoint y: 217, distance: 169.4
click at [434, 217] on div at bounding box center [893, 563] width 1329 height 747
click at [639, 295] on button "Zoom in" at bounding box center [639, 293] width 21 height 21
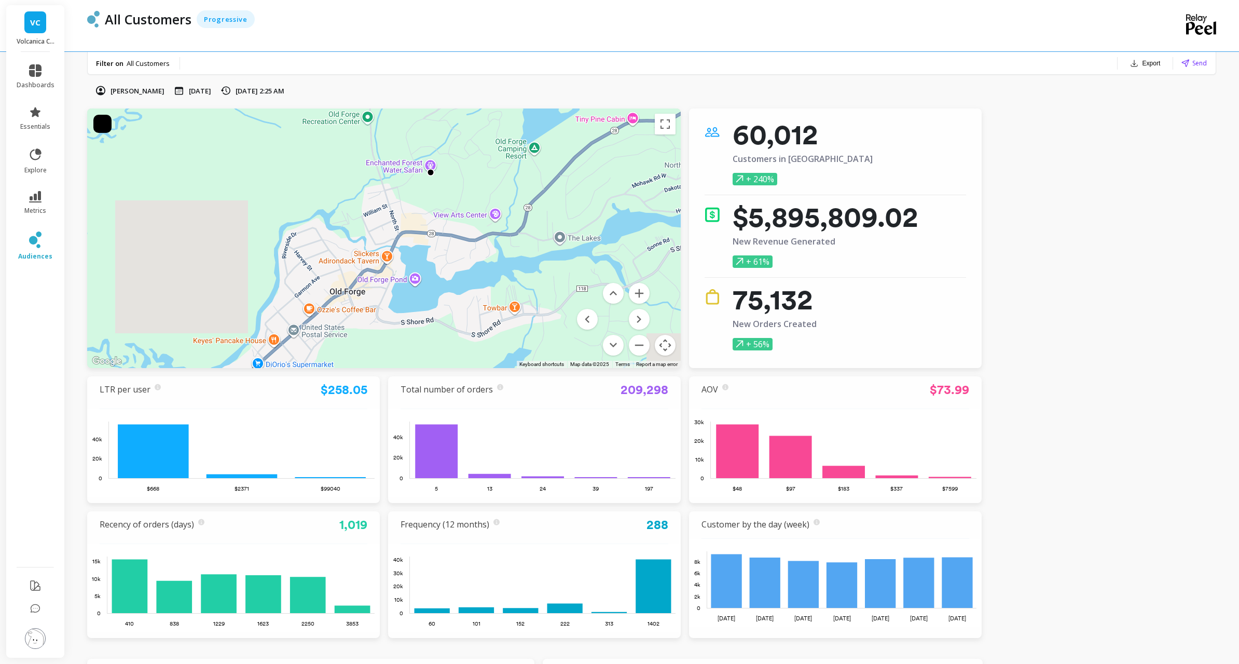
drag, startPoint x: 499, startPoint y: 293, endPoint x: 481, endPoint y: 241, distance: 54.7
click at [481, 241] on div at bounding box center [1031, 562] width 1329 height 747
click at [431, 169] on div at bounding box center [430, 171] width 8 height 8
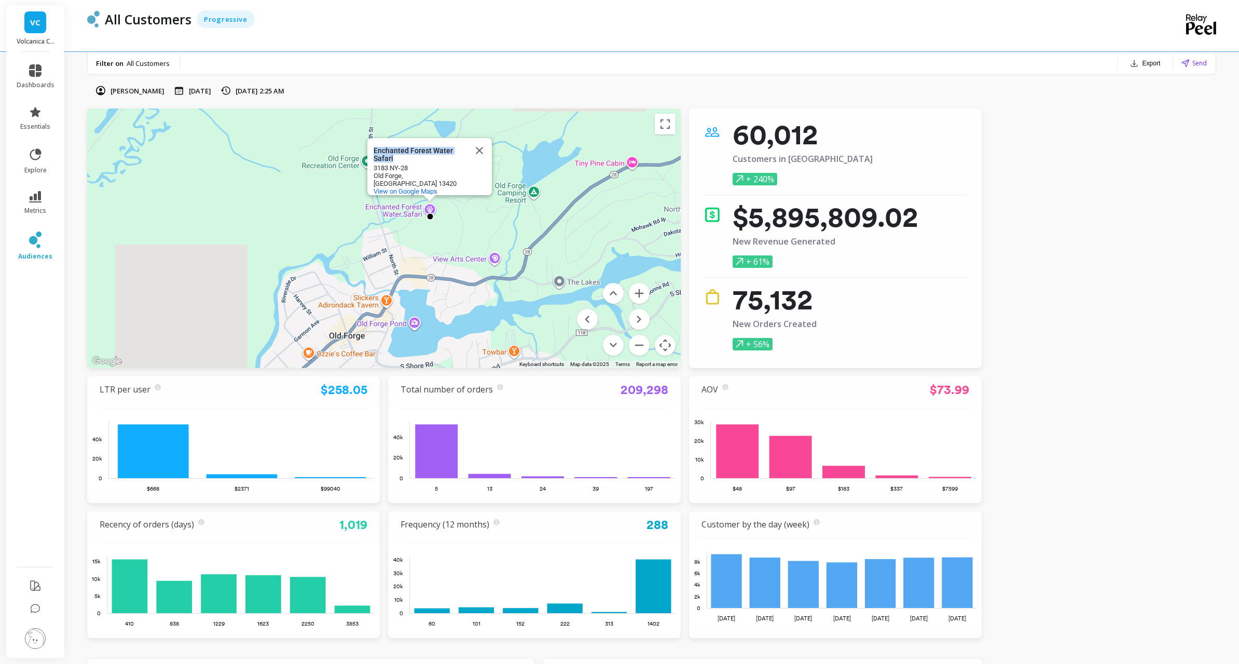
drag, startPoint x: 395, startPoint y: 158, endPoint x: 373, endPoint y: 153, distance: 22.3
click at [373, 153] on div "Enchanted Forest Water Safari Enchanted Forest Water Safari 3183 NY-28 Old Forg…" at bounding box center [429, 166] width 125 height 57
drag, startPoint x: 402, startPoint y: 170, endPoint x: 374, endPoint y: 171, distance: 27.5
click at [374, 171] on div "3183 NY-28" at bounding box center [420, 168] width 93 height 8
copy div "3183 NY-28"
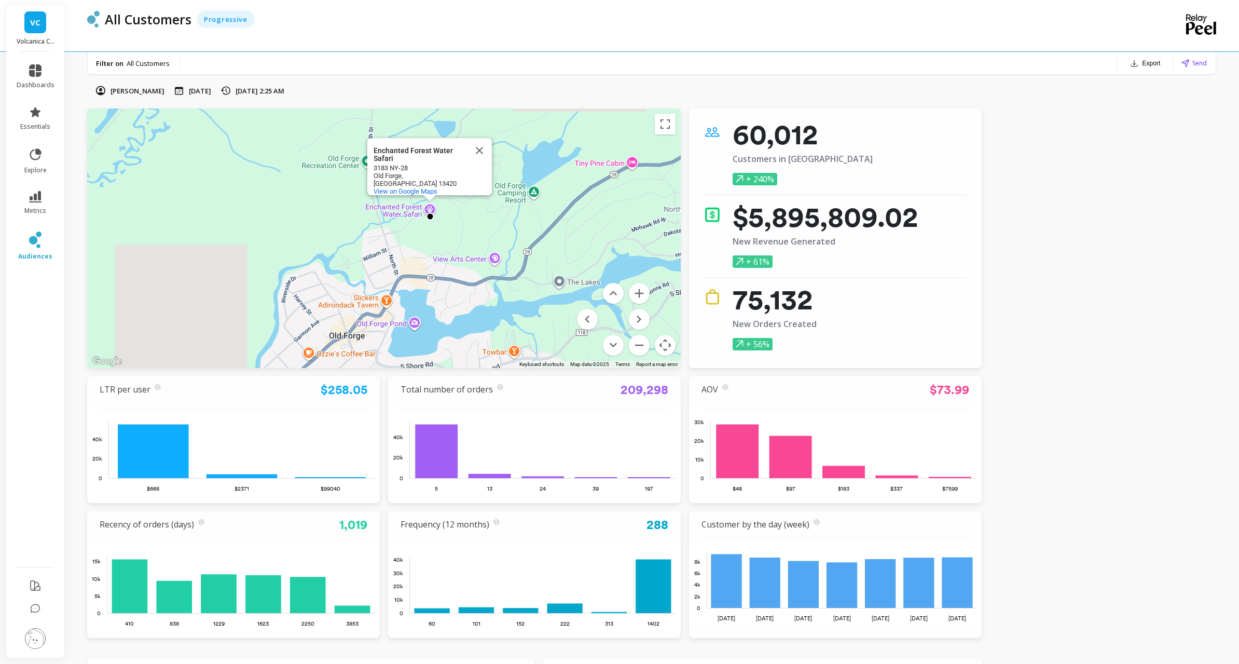
click at [393, 151] on div "Enchanted Forest Water Safari" at bounding box center [420, 155] width 93 height 16
click at [430, 219] on div at bounding box center [430, 217] width 8 height 8
click at [431, 219] on div at bounding box center [430, 217] width 8 height 8
drag, startPoint x: 431, startPoint y: 219, endPoint x: 425, endPoint y: 214, distance: 7.1
click at [431, 219] on div at bounding box center [430, 217] width 8 height 8
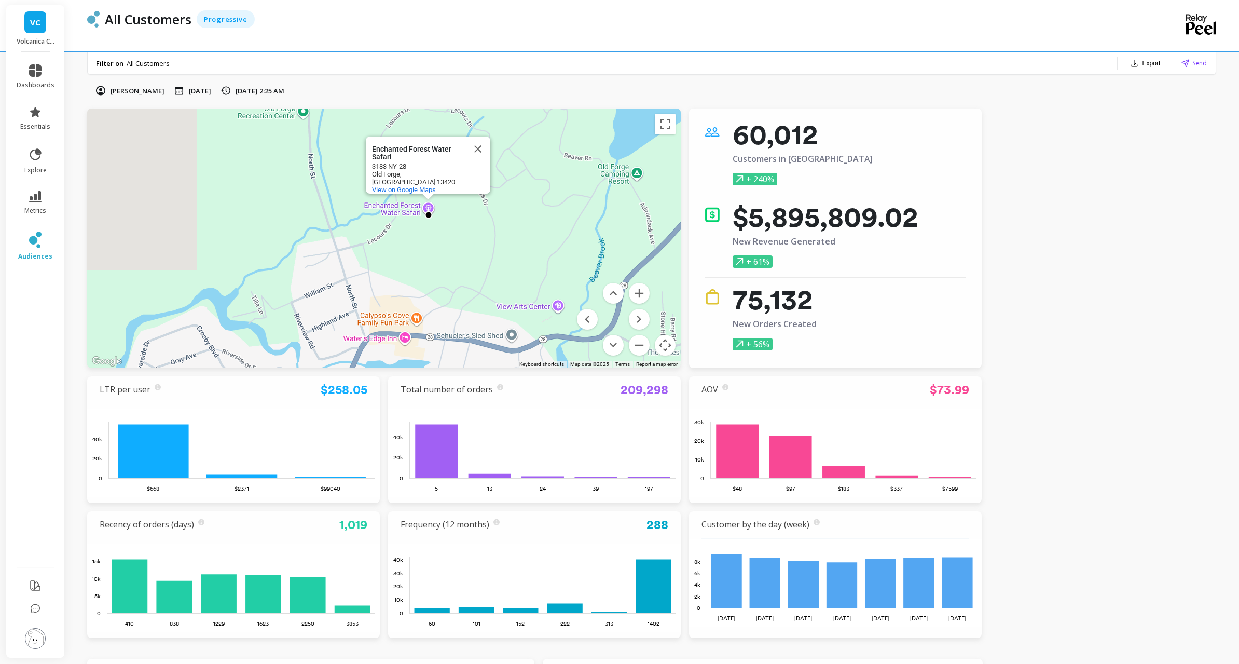
click at [394, 156] on div "Enchanted Forest Water Safari" at bounding box center [418, 153] width 93 height 16
click at [446, 238] on div at bounding box center [1048, 611] width 1329 height 747
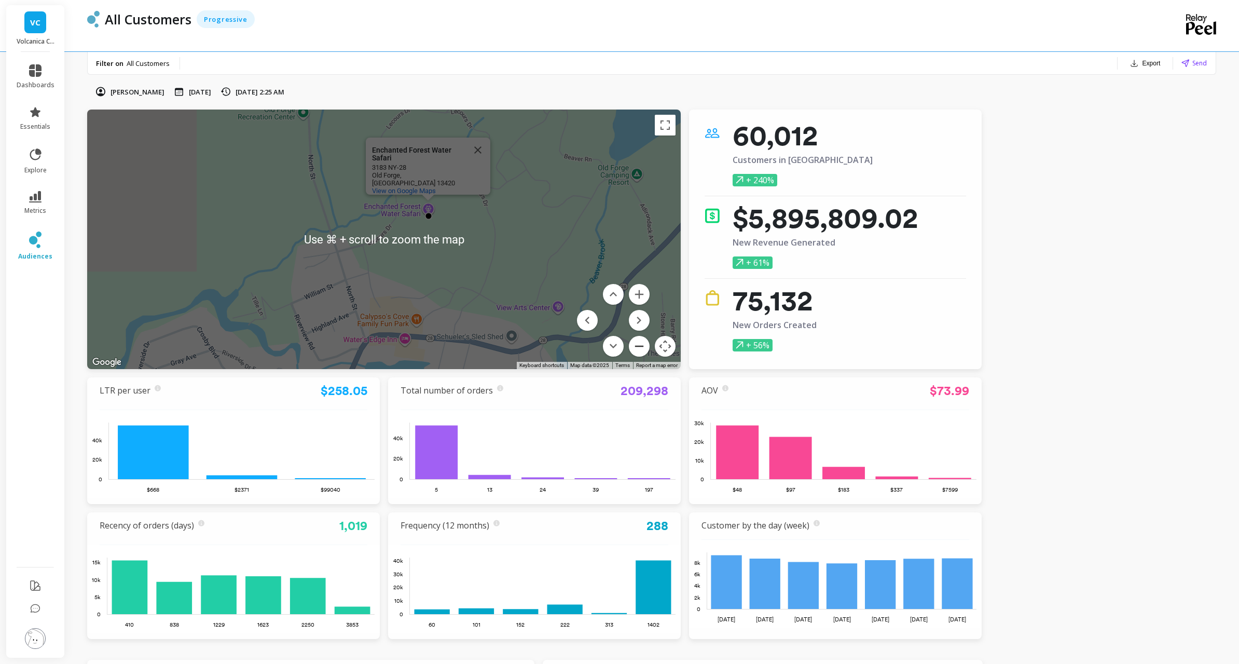
scroll to position [0, 0]
click at [636, 295] on button "Zoom in" at bounding box center [639, 294] width 21 height 21
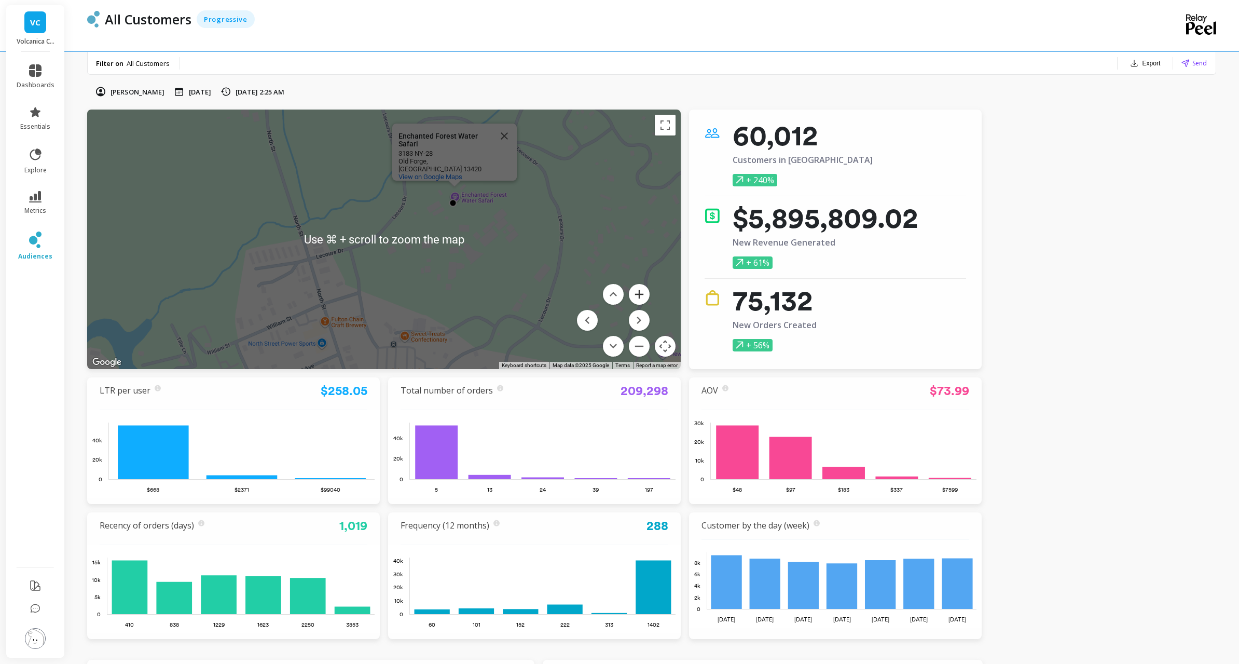
click at [636, 295] on button "Zoom in" at bounding box center [639, 294] width 21 height 21
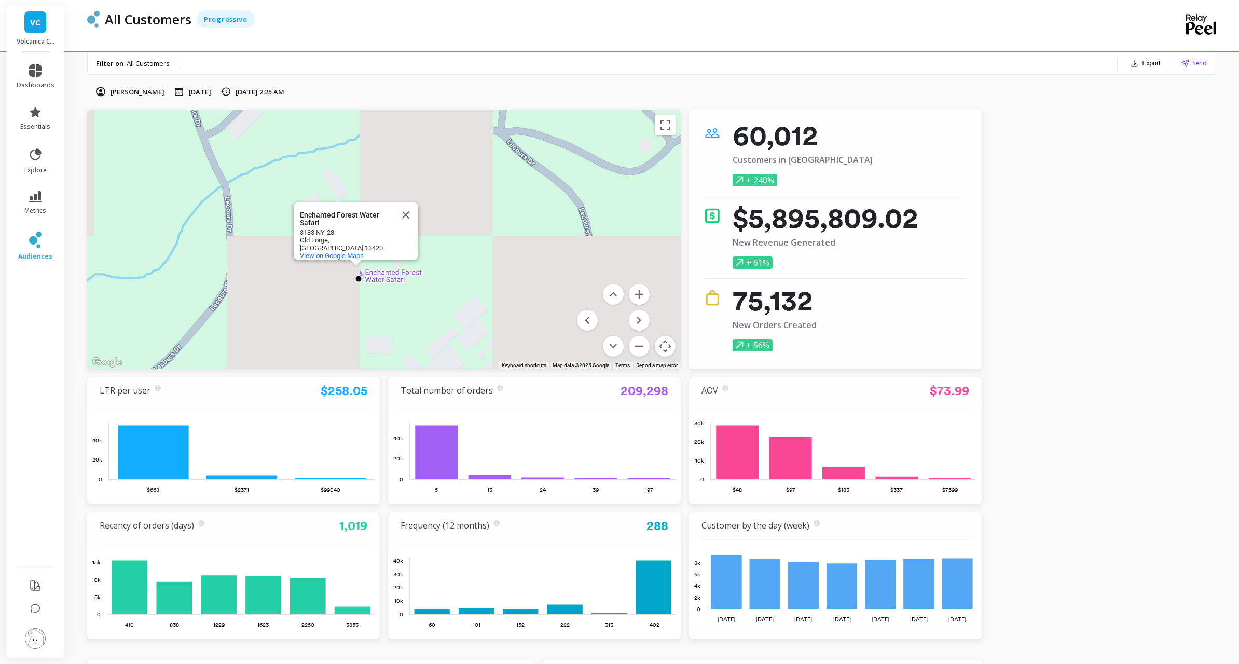
drag, startPoint x: 541, startPoint y: 228, endPoint x: 526, endPoint y: 304, distance: 77.3
click at [373, 338] on div "Enchanted Forest Water Safari Enchanted Forest Water Safari 3183 NY-28 Old Forg…" at bounding box center [384, 240] width 594 height 260
click at [635, 294] on button "Zoom in" at bounding box center [639, 294] width 21 height 21
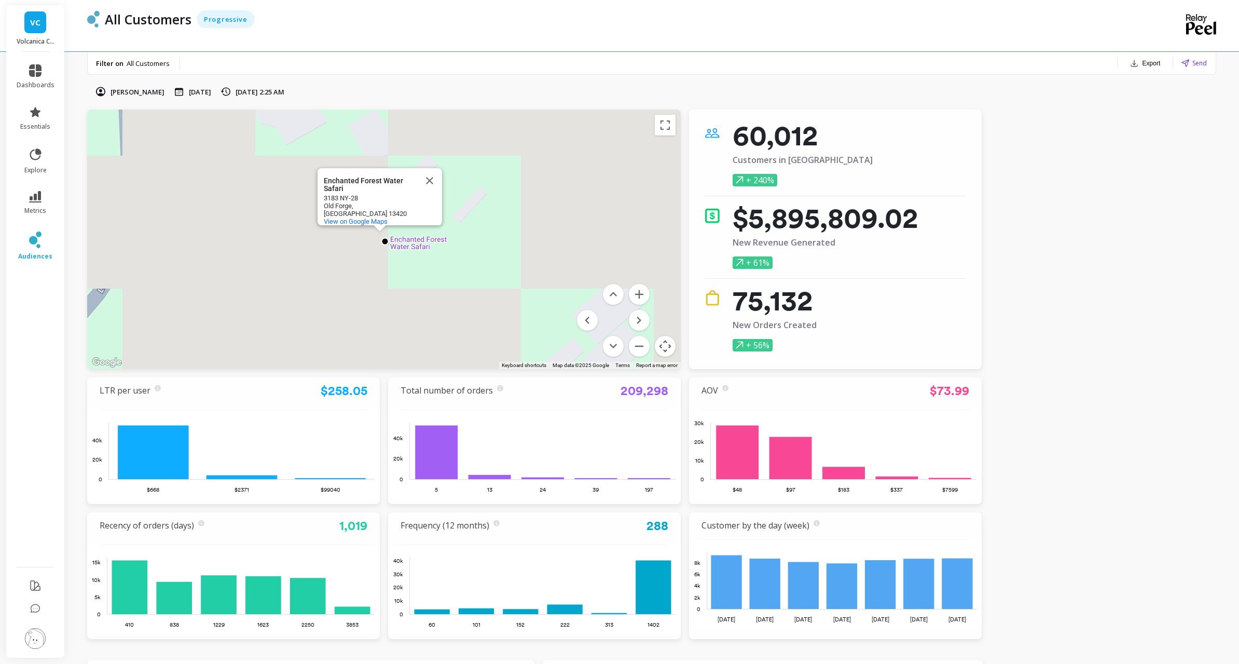
drag, startPoint x: 464, startPoint y: 319, endPoint x: 457, endPoint y: 230, distance: 88.5
click at [514, 242] on div at bounding box center [1099, 537] width 1329 height 747
click at [428, 182] on button "Close" at bounding box center [429, 180] width 25 height 25
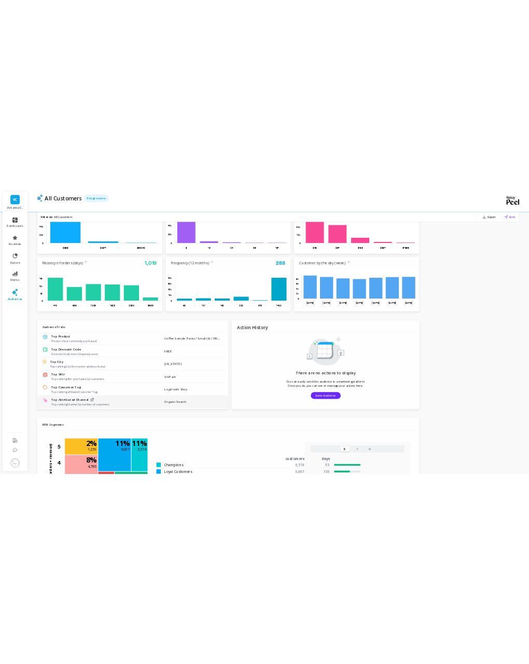
scroll to position [453, 0]
